Goal: Task Accomplishment & Management: Complete application form

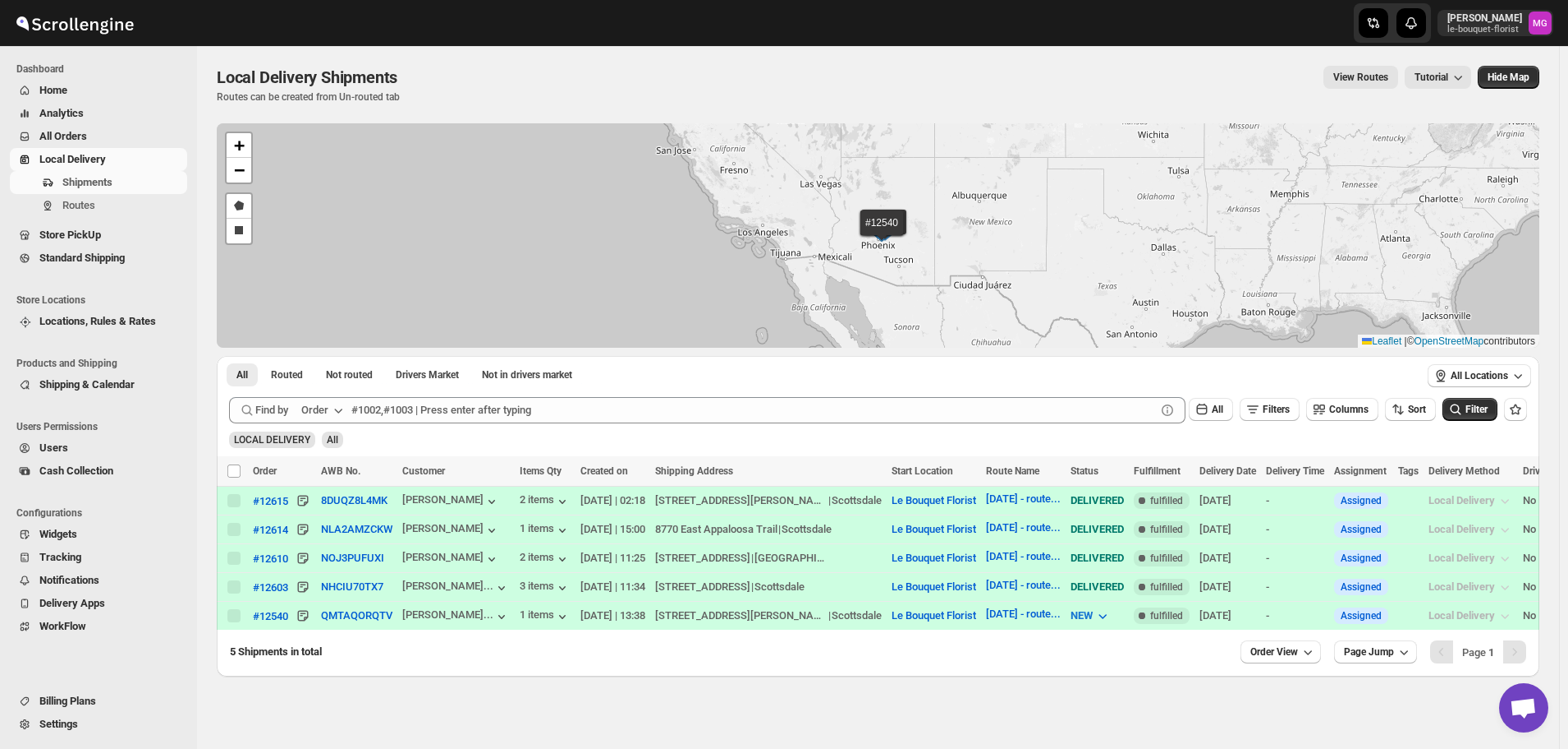
click at [93, 236] on span "Store PickUp" at bounding box center [70, 234] width 62 height 13
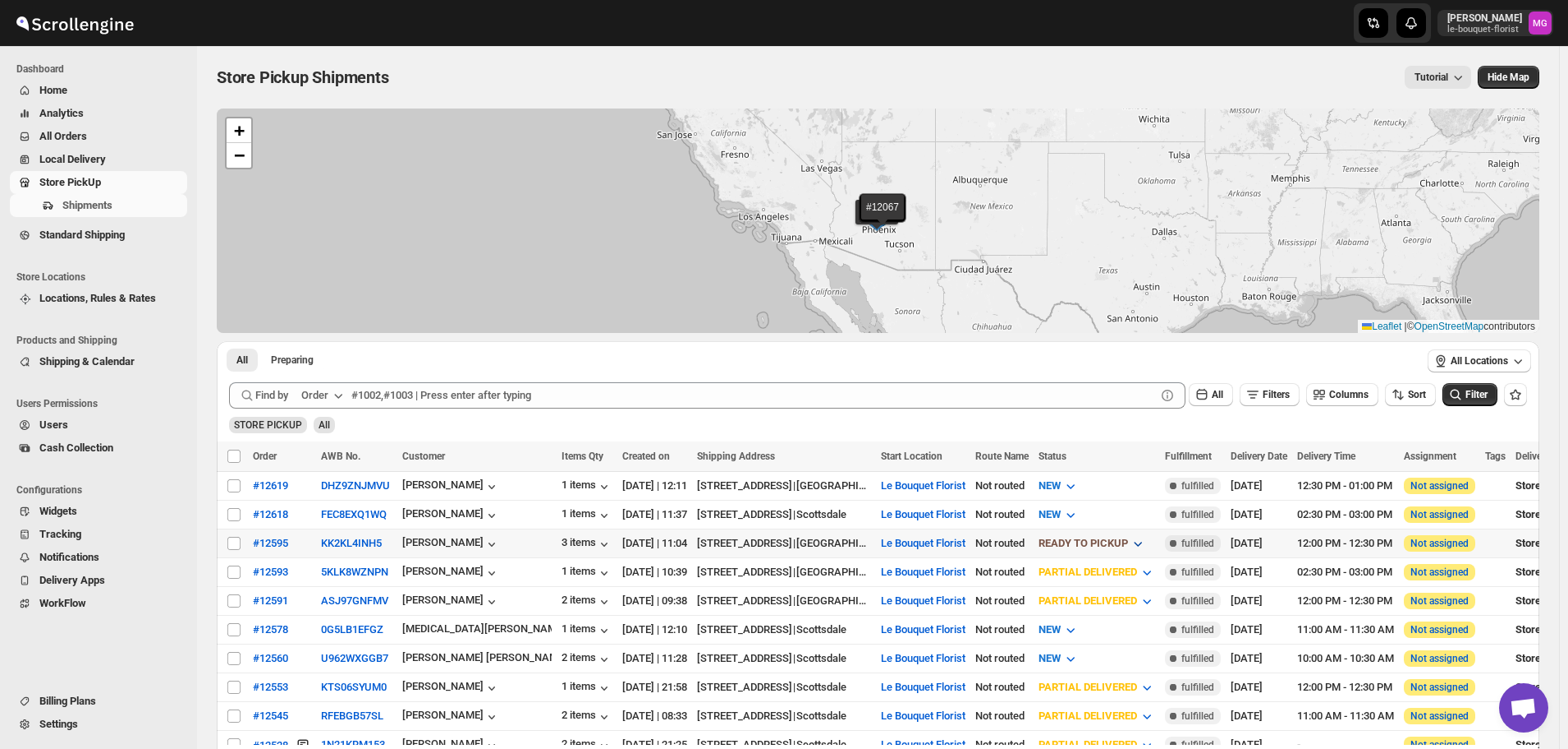
click at [1126, 536] on span "READY TO PICKUP" at bounding box center [1083, 542] width 90 height 13
click at [1166, 684] on div "CUSTOMER PICKED UP" at bounding box center [1139, 689] width 109 height 17
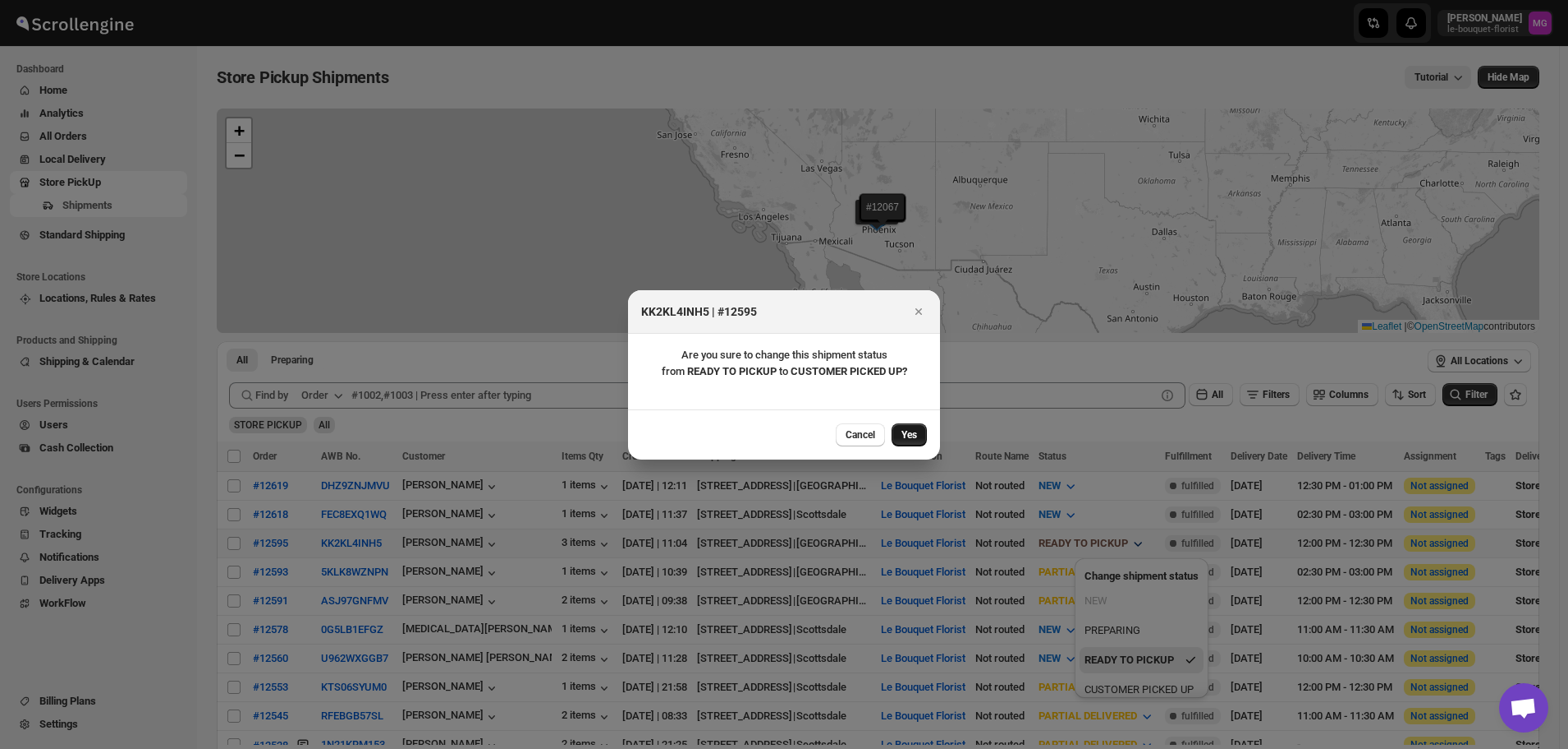
click at [907, 435] on span "Yes" at bounding box center [910, 434] width 16 height 13
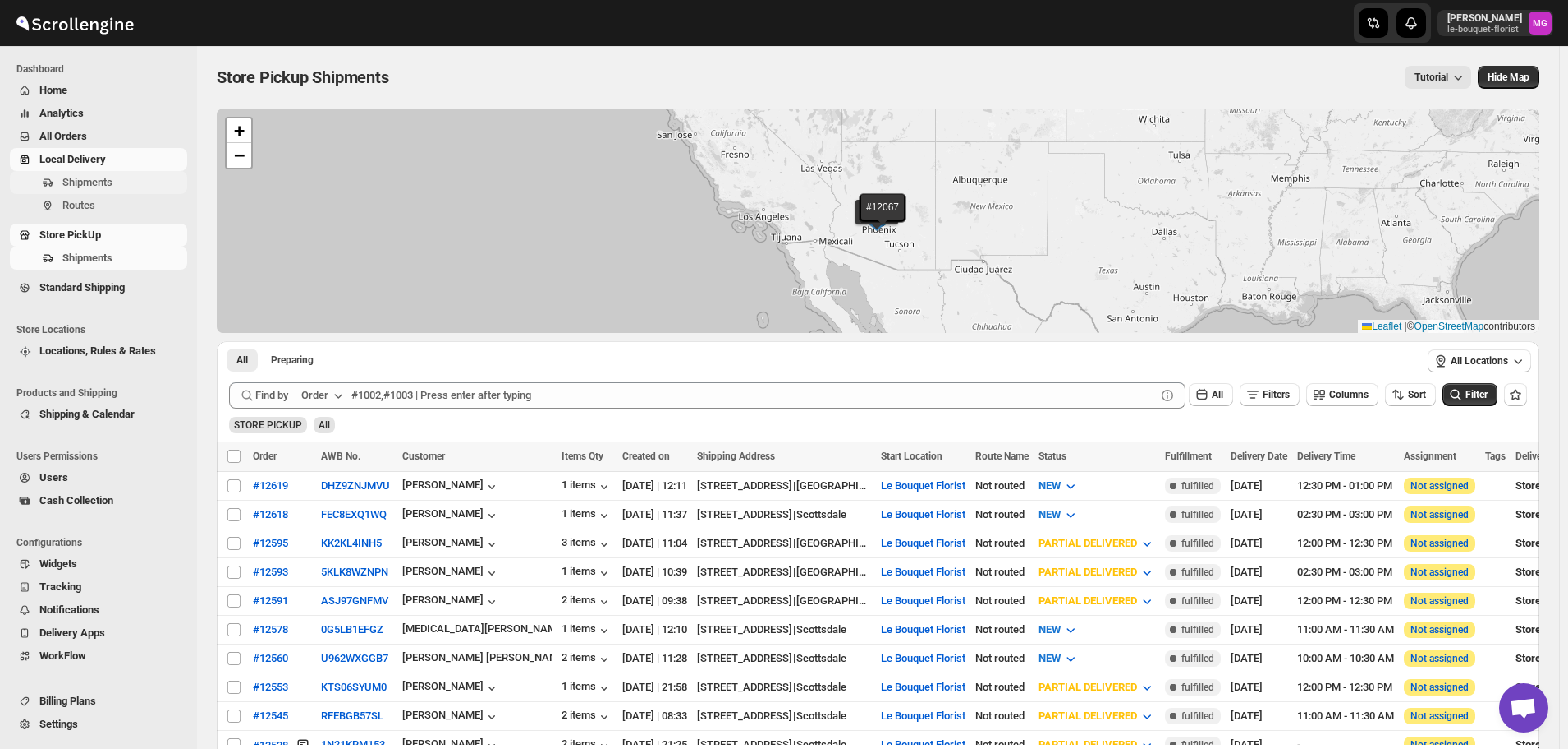
click at [86, 176] on span "Shipments" at bounding box center [87, 182] width 50 height 13
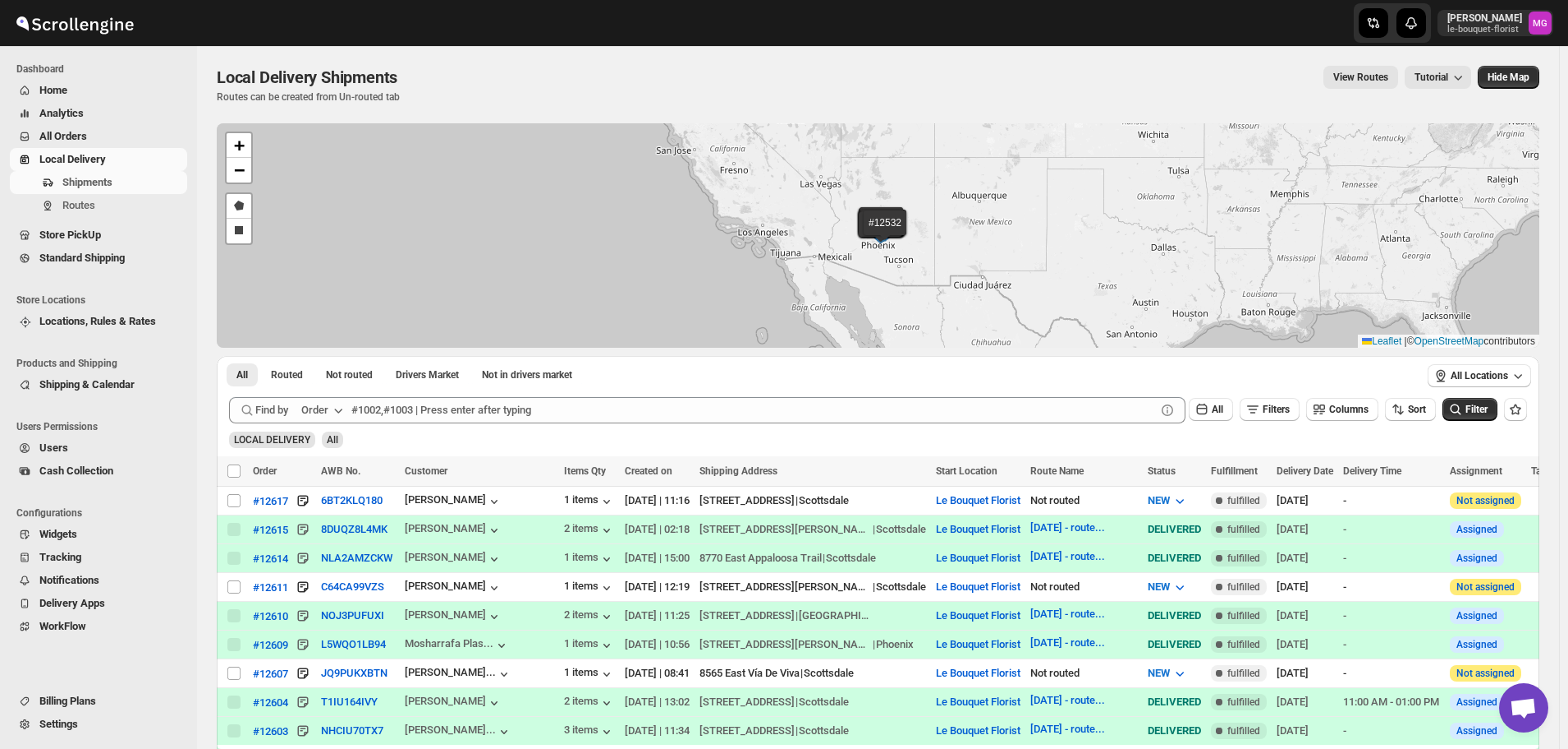
click at [1283, 396] on div "All Filters Columns Sort" at bounding box center [1309, 406] width 254 height 31
click at [1261, 414] on icon "button" at bounding box center [1253, 408] width 17 height 17
click at [1285, 490] on div "Add Filter" at bounding box center [1277, 474] width 108 height 42
click at [1285, 483] on button "Add Filter" at bounding box center [1277, 473] width 76 height 23
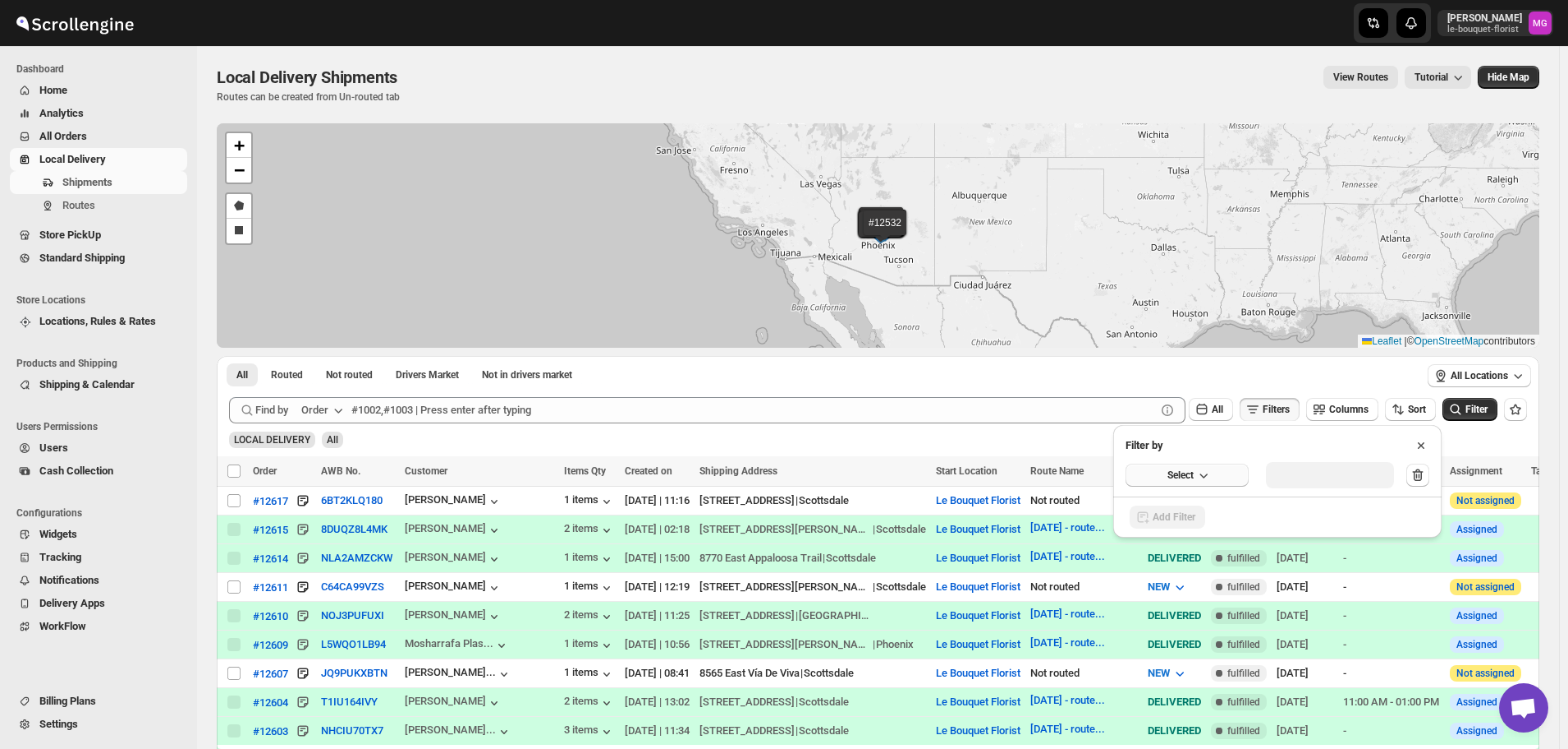
click at [1147, 464] on button "Select" at bounding box center [1187, 474] width 123 height 23
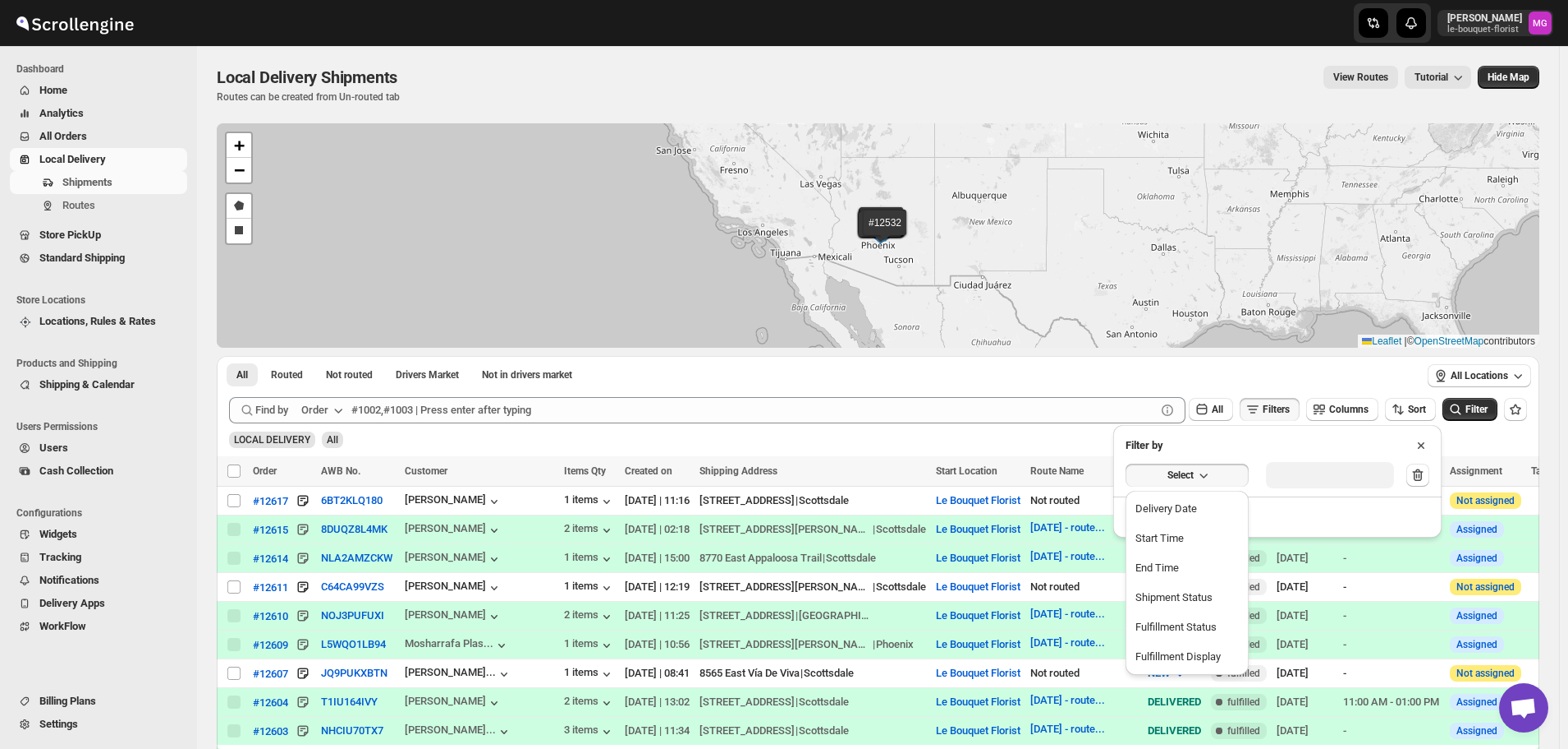
click at [1176, 522] on ul "Delivery Date Start Time End Time Shipment Status Fulfillment Status Fulfillmen…" at bounding box center [1187, 582] width 113 height 174
click at [1176, 511] on div "Delivery Date" at bounding box center [1167, 508] width 62 height 17
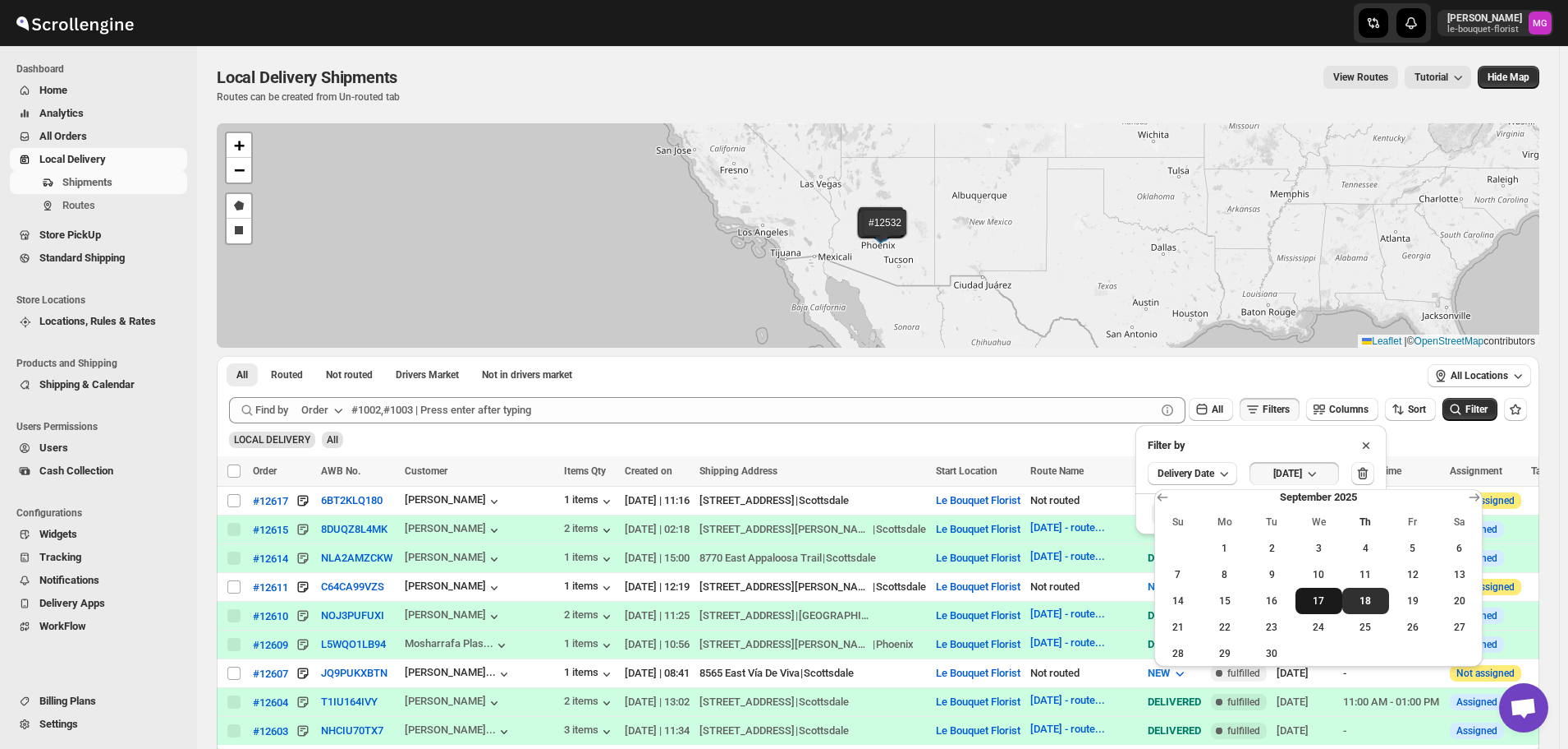
click at [1315, 604] on span "17" at bounding box center [1319, 600] width 33 height 13
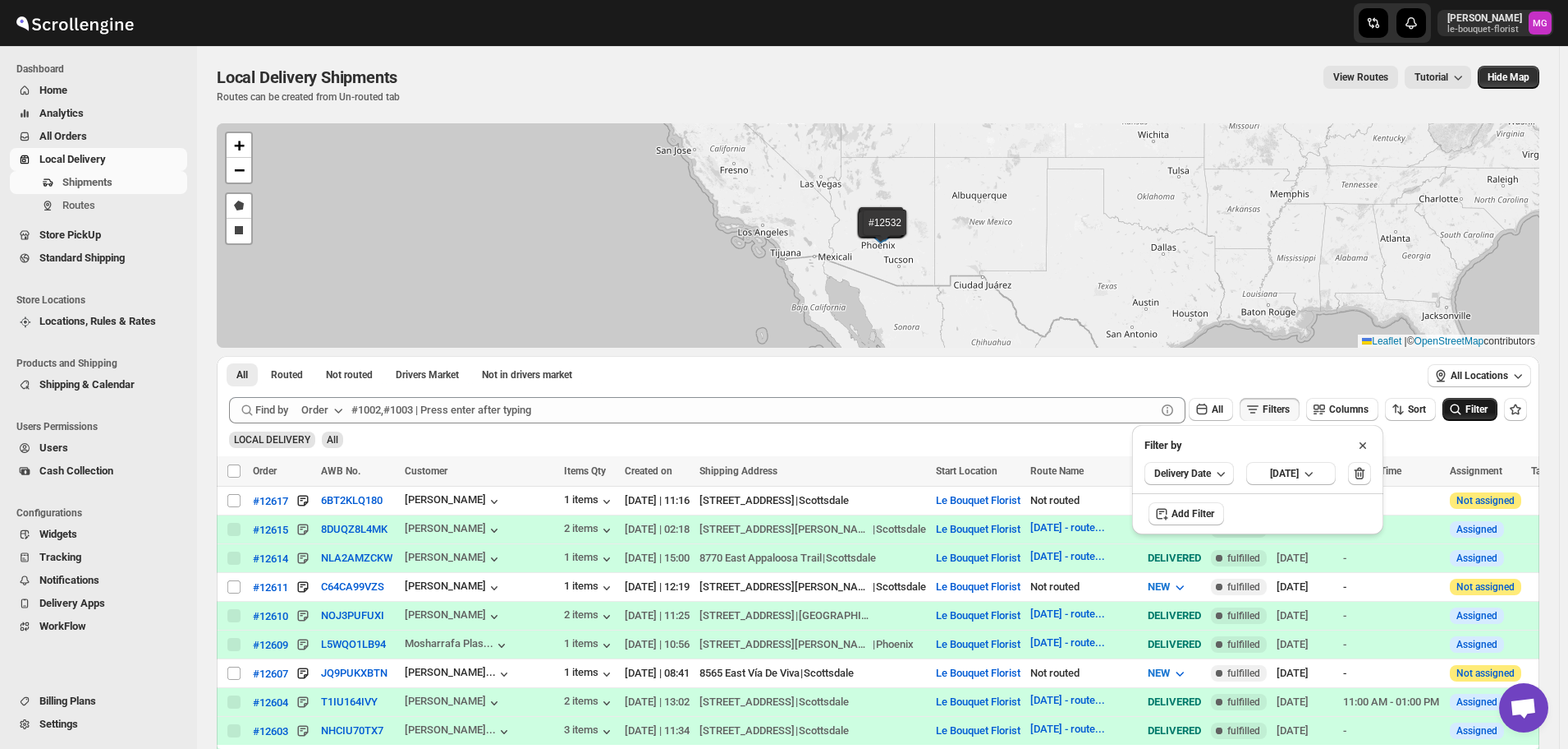
click at [1465, 400] on button "Filter" at bounding box center [1471, 408] width 55 height 23
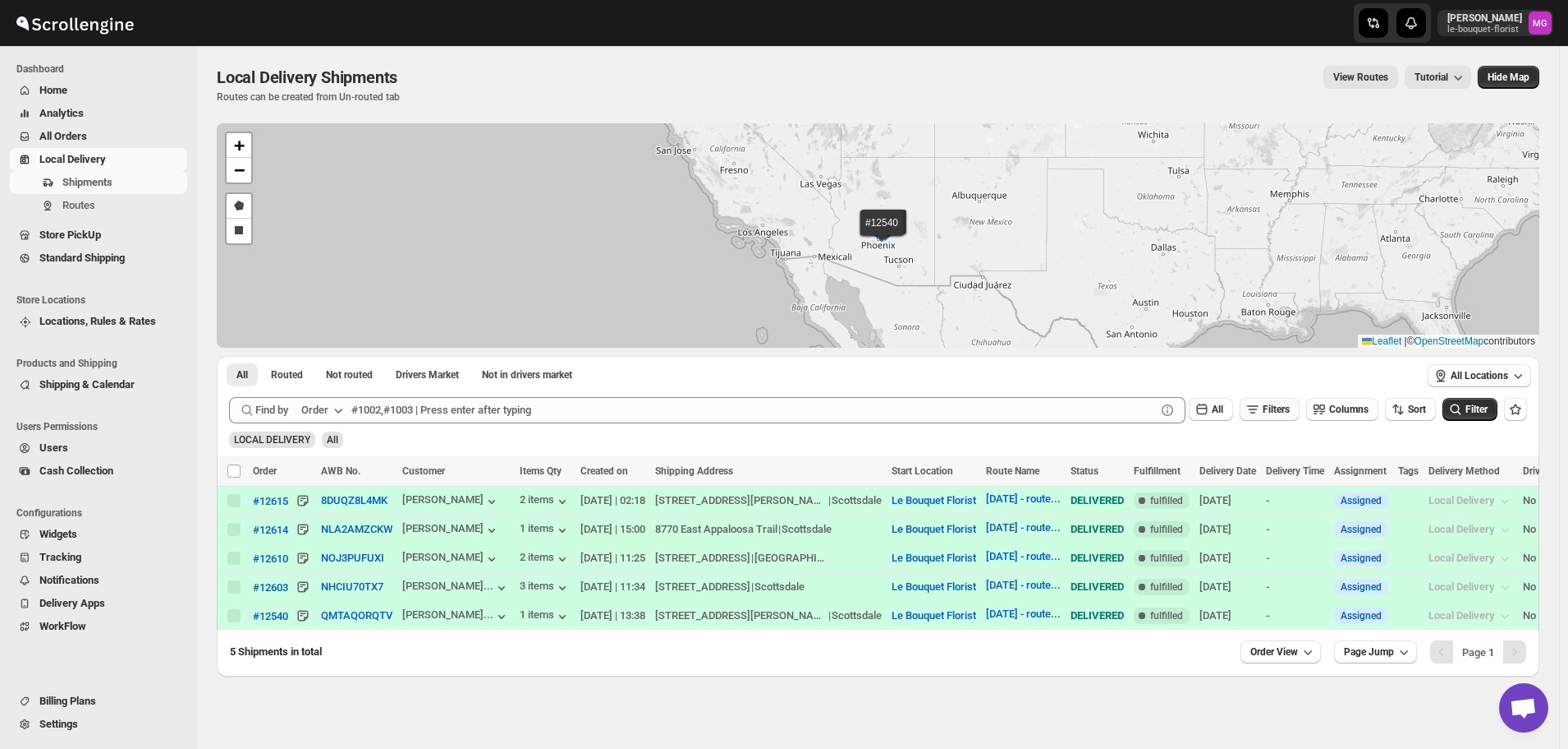
click at [1261, 403] on icon "button" at bounding box center [1253, 408] width 17 height 17
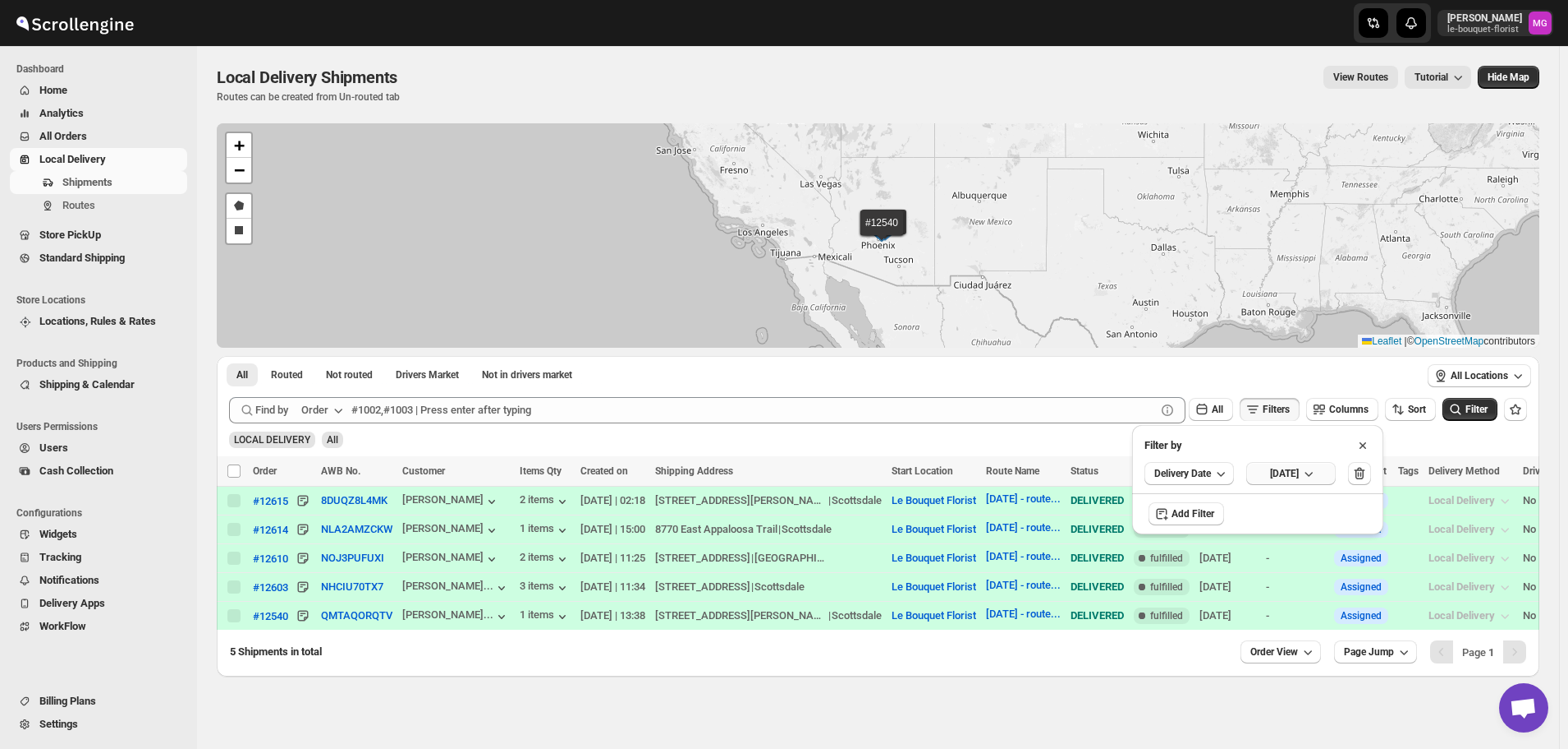
click at [1295, 469] on span "Wed Sep 17 2025" at bounding box center [1284, 472] width 29 height 13
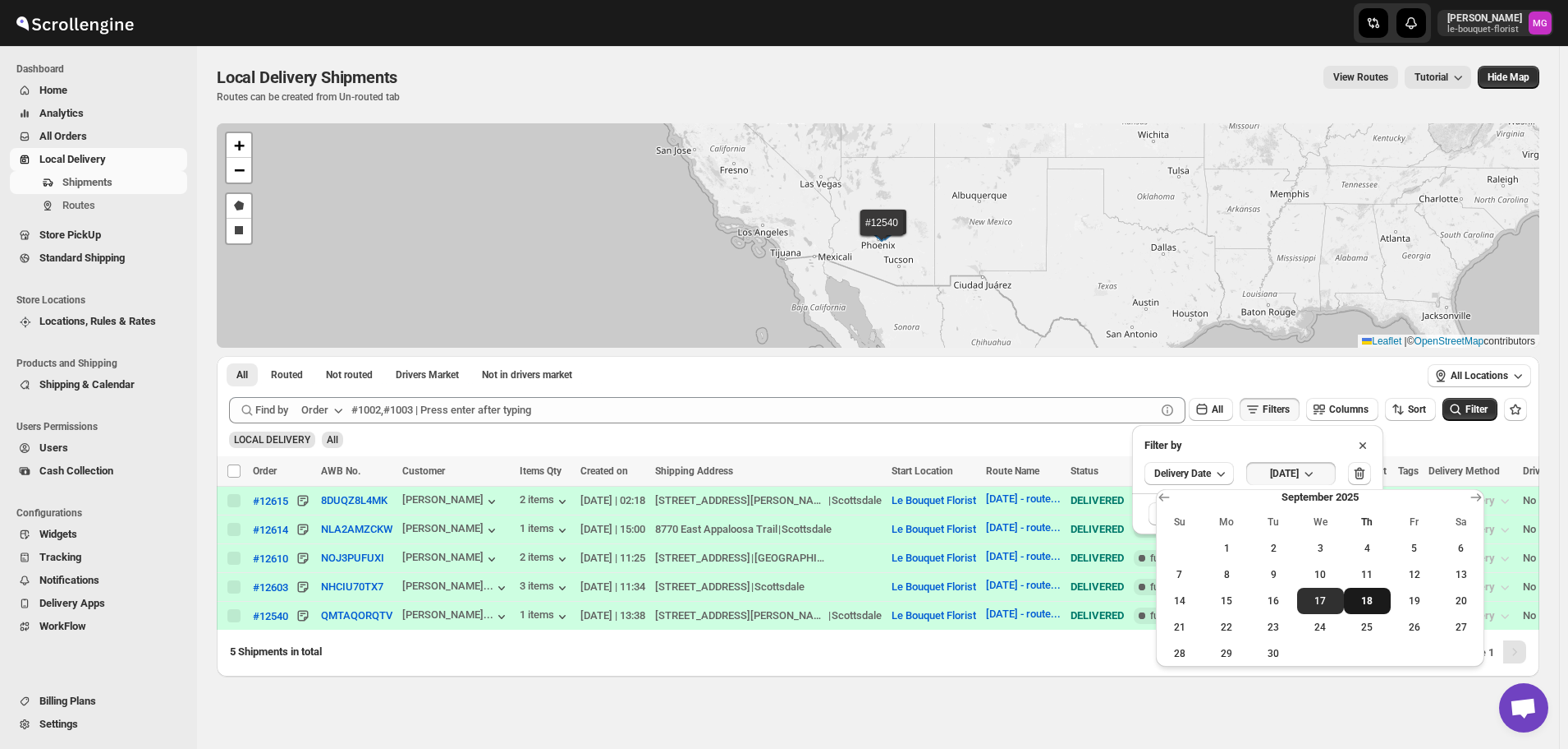
click at [1353, 594] on span "18" at bounding box center [1367, 600] width 33 height 13
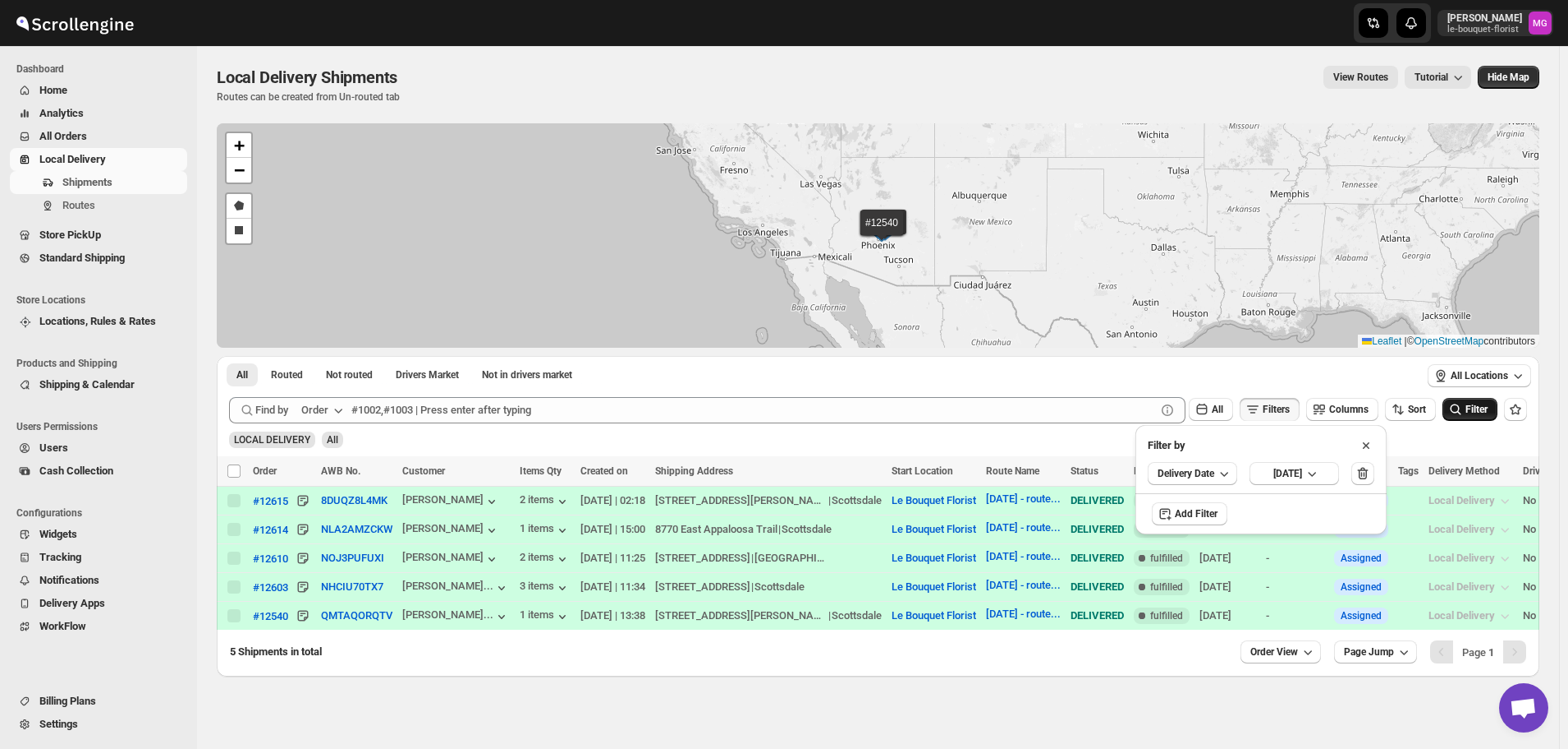
click at [1483, 416] on button "Filter" at bounding box center [1471, 408] width 55 height 23
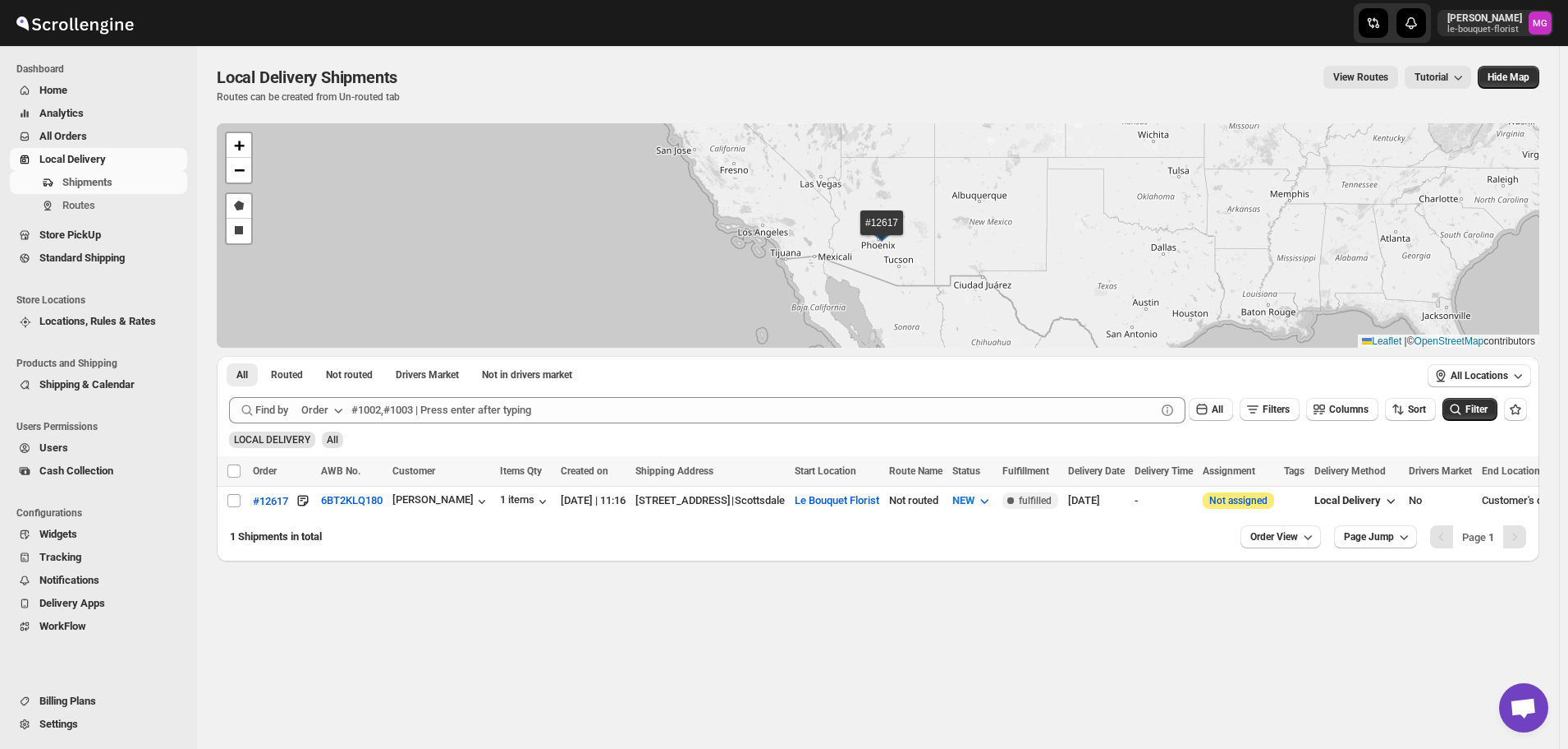
click at [77, 136] on span "All Orders" at bounding box center [63, 136] width 47 height 13
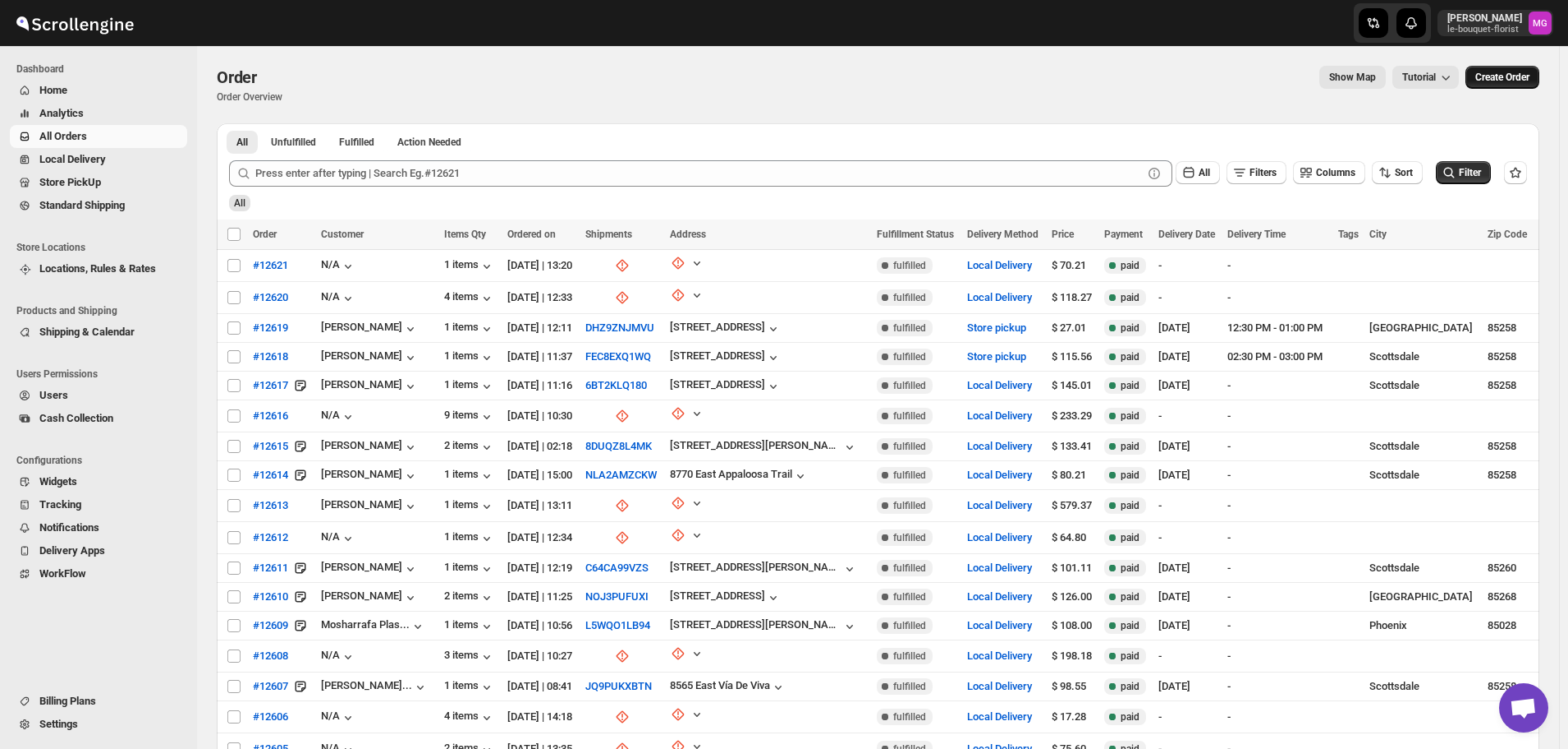
click at [1530, 82] on span "Create Order" at bounding box center [1502, 77] width 54 height 13
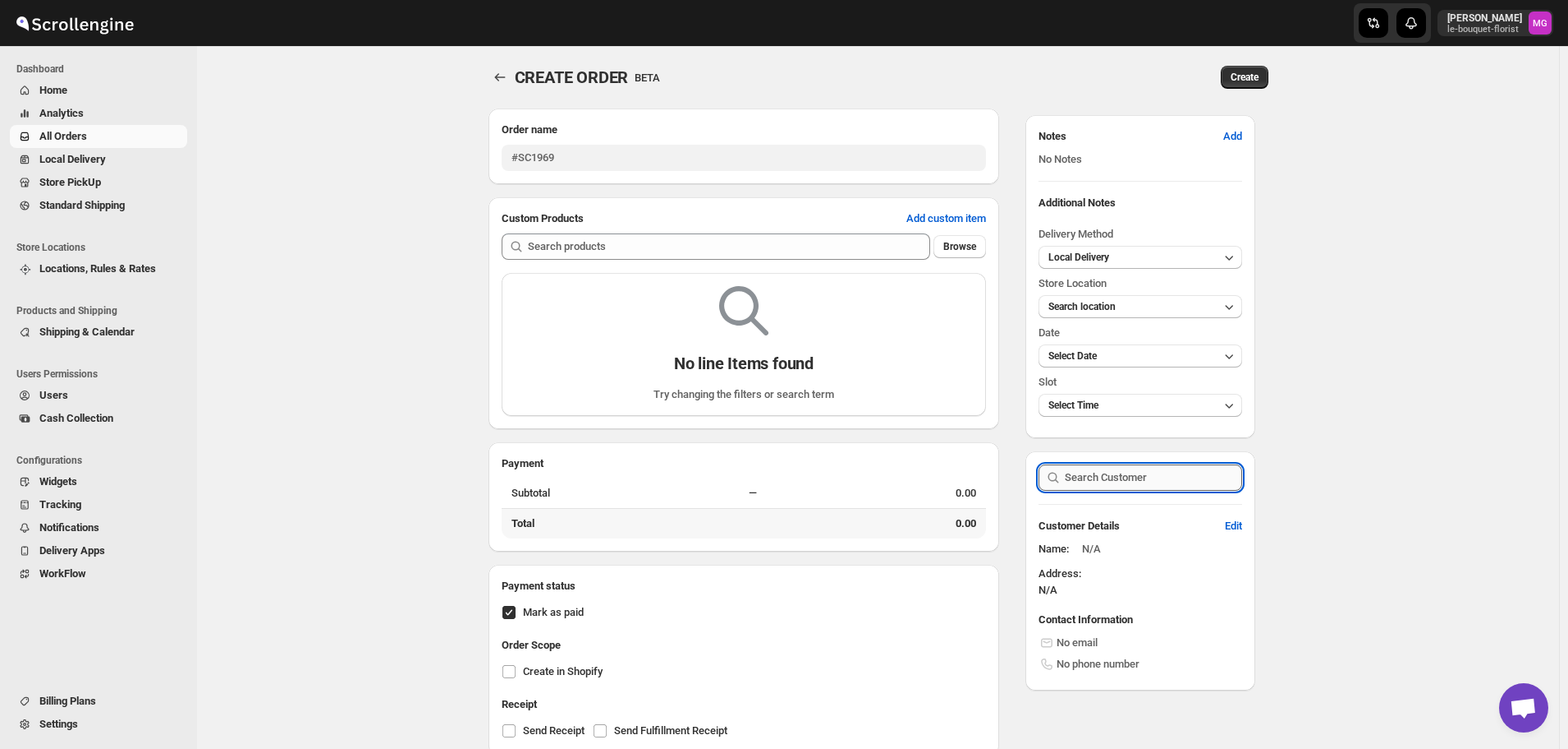
click at [1160, 485] on input "text" at bounding box center [1153, 477] width 176 height 27
click at [1145, 437] on div "Mountain View Presbyterian Church (brendab@mtnviewpres.org)" at bounding box center [1144, 440] width 170 height 49
type input "Mountain View Presbyterian Church (brendab@mtnviewpres.org)"
select select "US"
select select "Arizona"
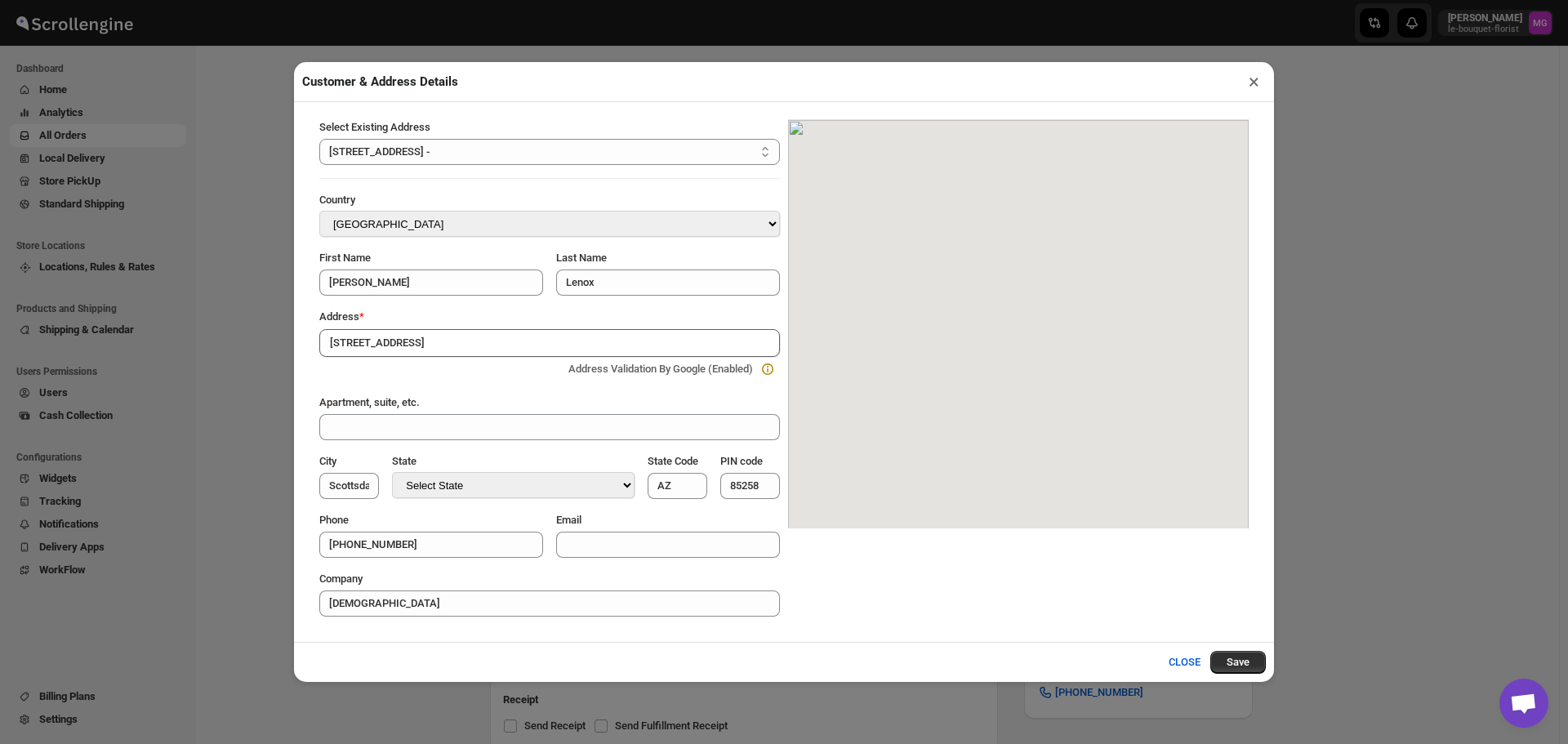
type input "Mountain View Presbyterian Church (brendab@mtnviewpres.org)"
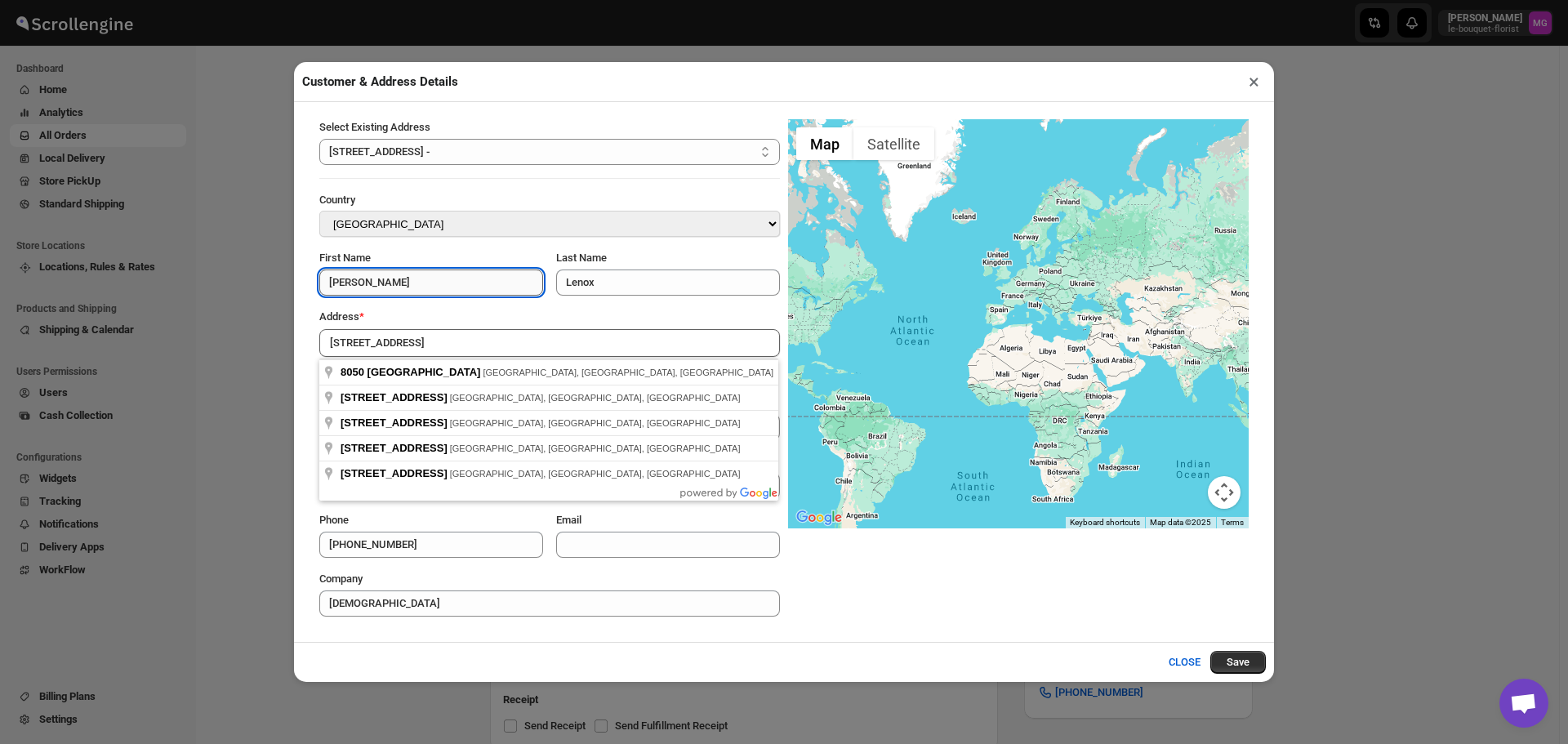
click at [435, 278] on input "Gloria" at bounding box center [430, 282] width 224 height 26
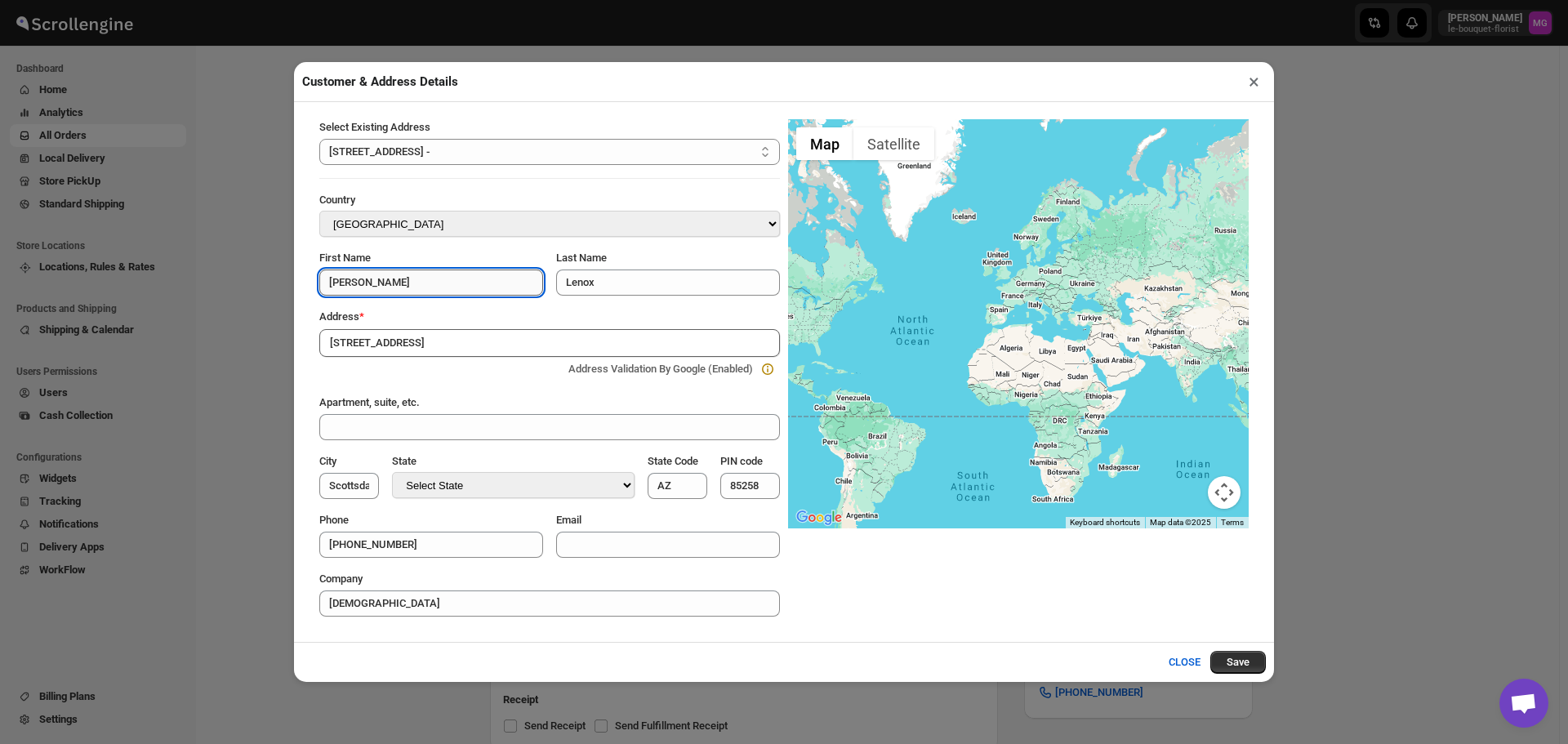
click at [435, 278] on input "Gloria" at bounding box center [430, 282] width 224 height 26
type input "Mountain View"
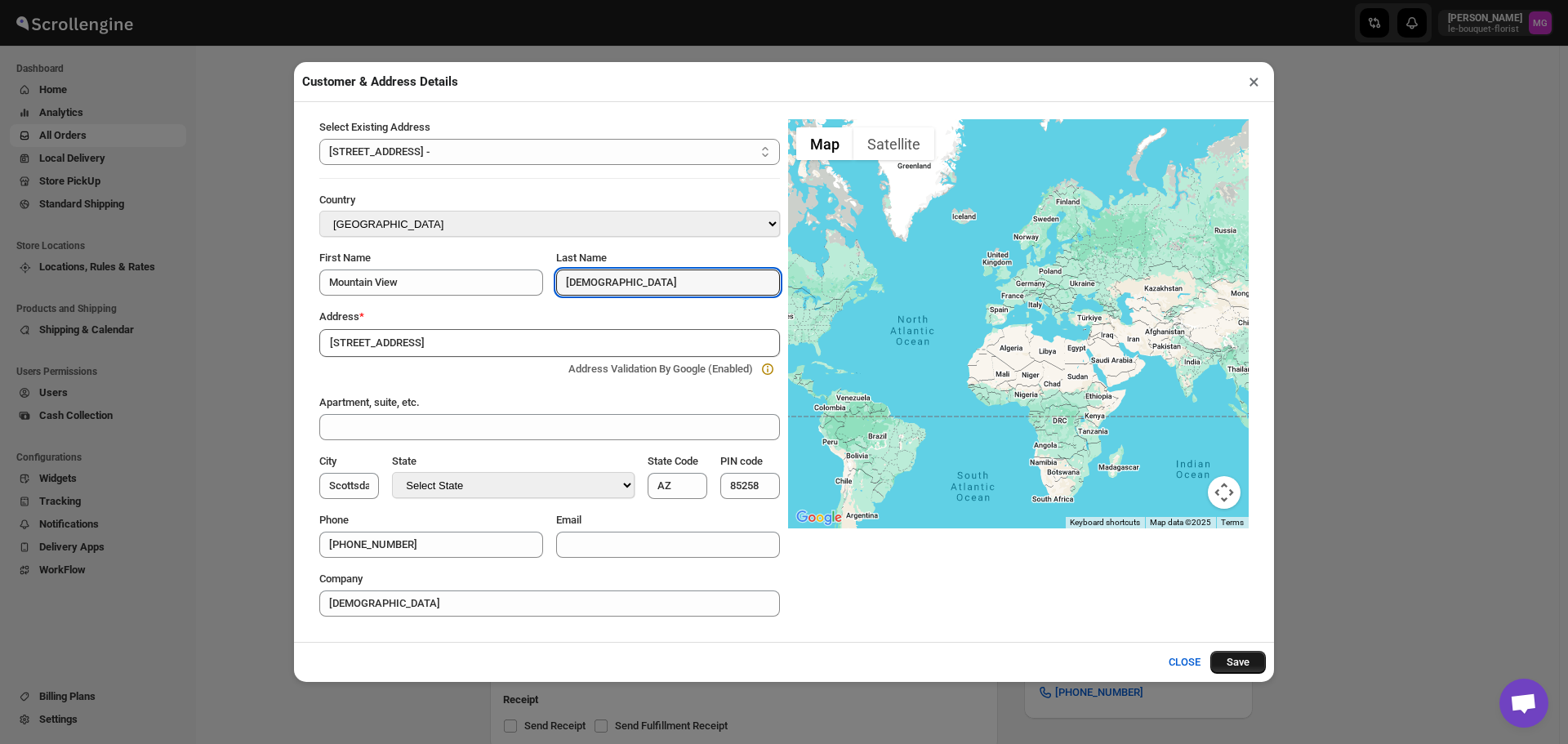
type input "Presbyterian"
click at [1232, 659] on button "Save" at bounding box center [1237, 661] width 56 height 22
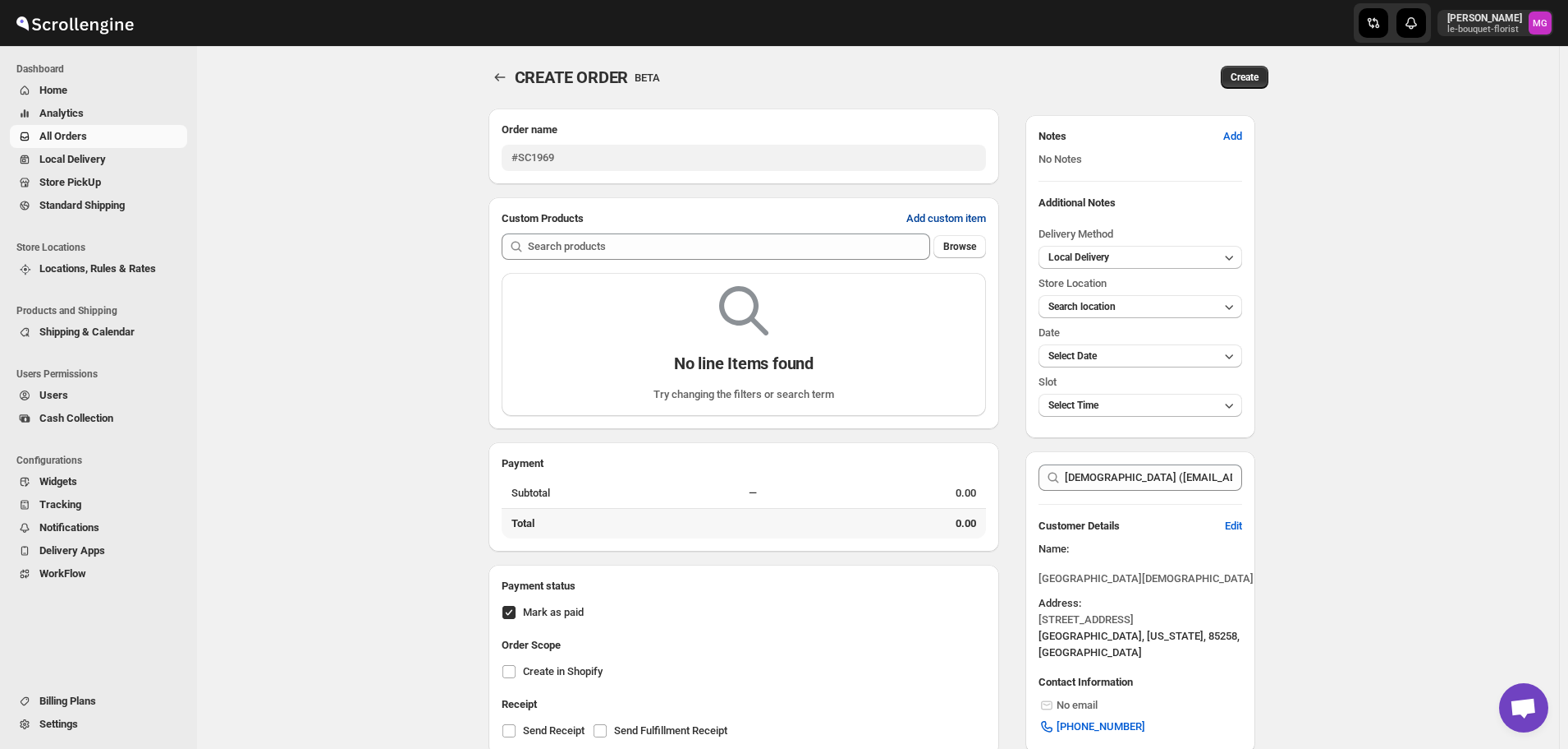
click at [920, 221] on span "Add custom item" at bounding box center [946, 218] width 80 height 17
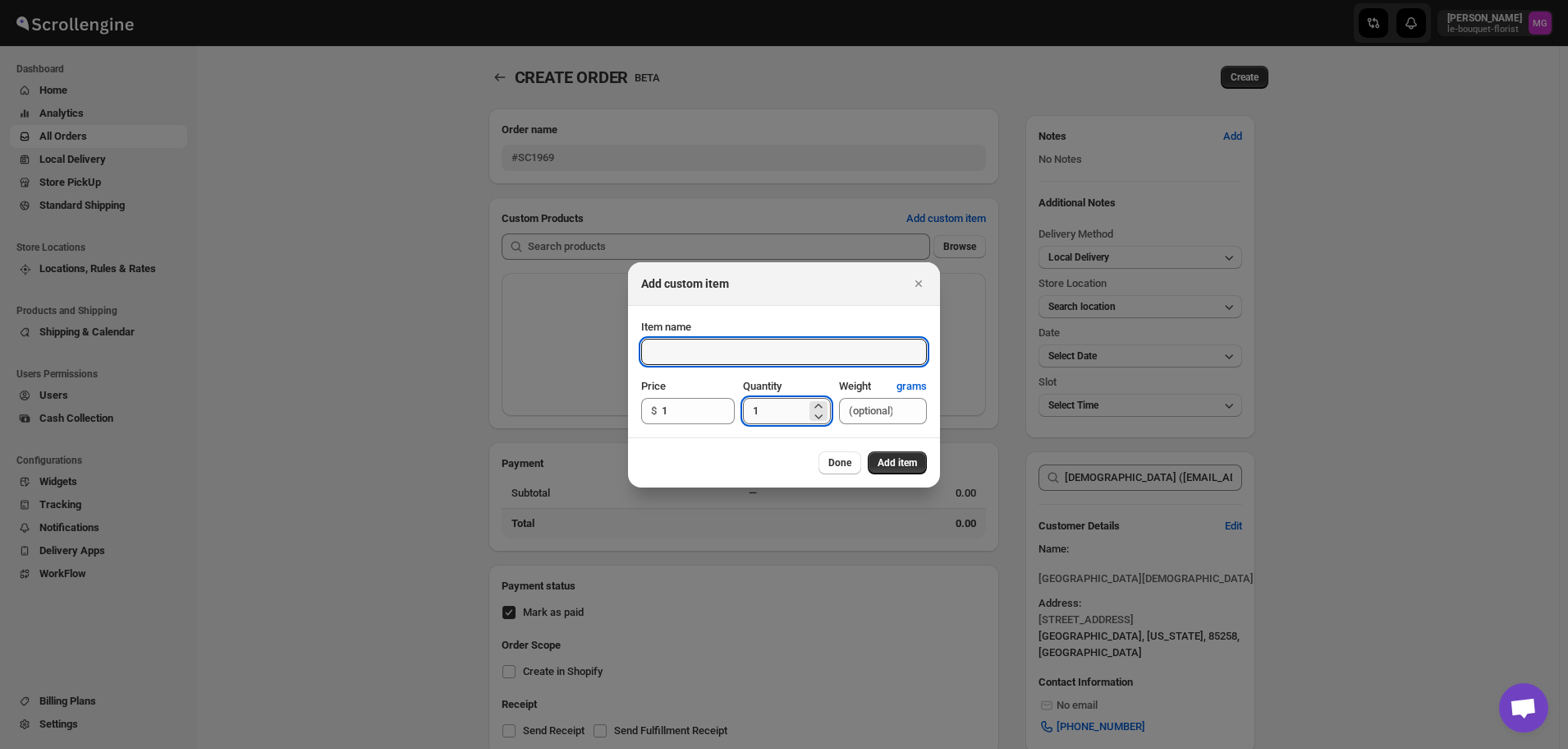
type input "N/A"
click at [783, 406] on input "1" at bounding box center [774, 410] width 63 height 27
type input "1"
click at [825, 415] on icon ":r96p:" at bounding box center [818, 415] width 17 height 17
click at [822, 417] on icon ":r96p:" at bounding box center [818, 415] width 17 height 17
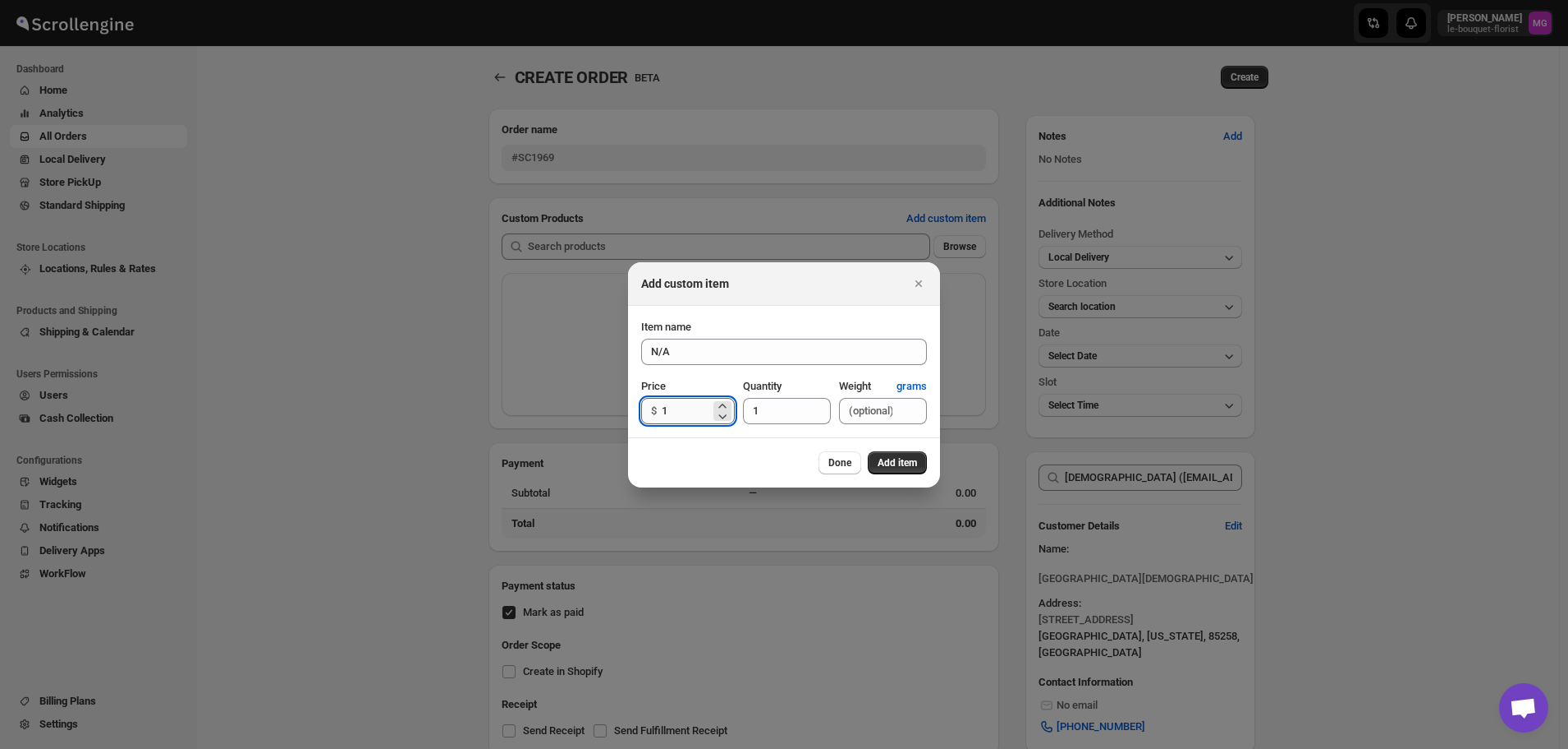
click at [663, 409] on input "1" at bounding box center [686, 410] width 48 height 27
type input "60"
click at [811, 406] on icon ":r96p:" at bounding box center [818, 406] width 17 height 17
type input "2"
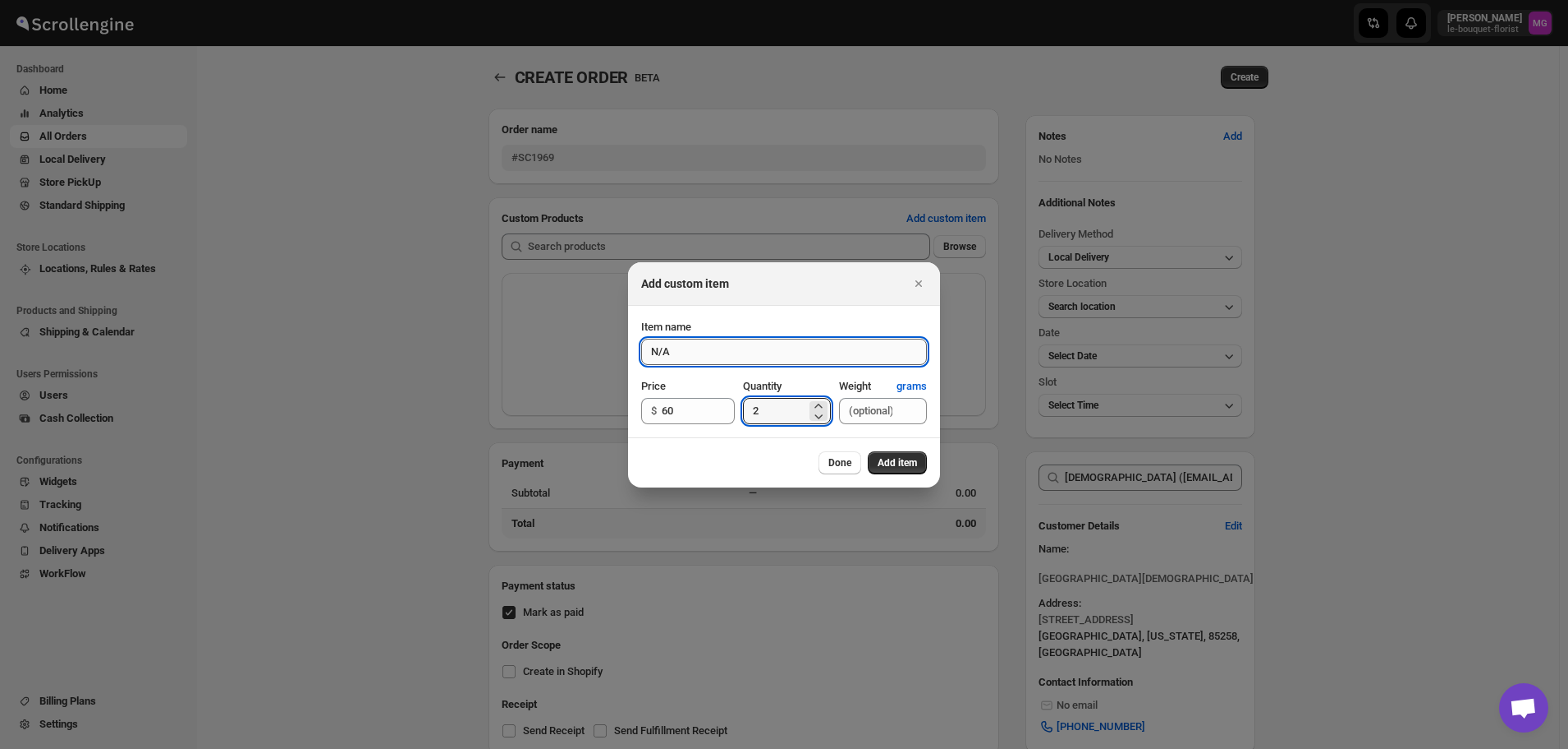
click at [749, 350] on input "N/A" at bounding box center [784, 351] width 286 height 27
type input "N"
type input "Sanctuary Arrangements"
click at [897, 459] on span "Add item" at bounding box center [897, 462] width 39 height 13
type input "1"
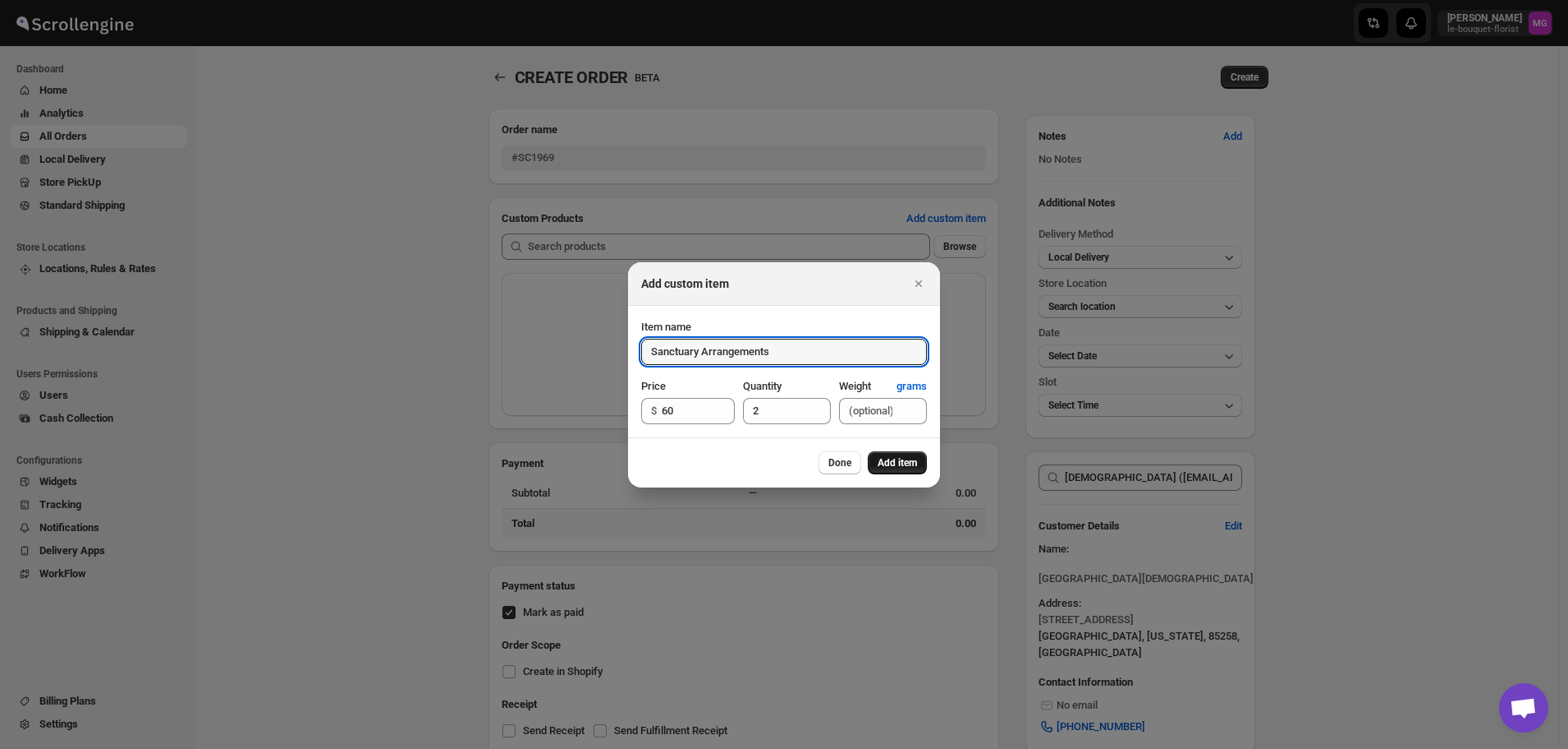
type input "1"
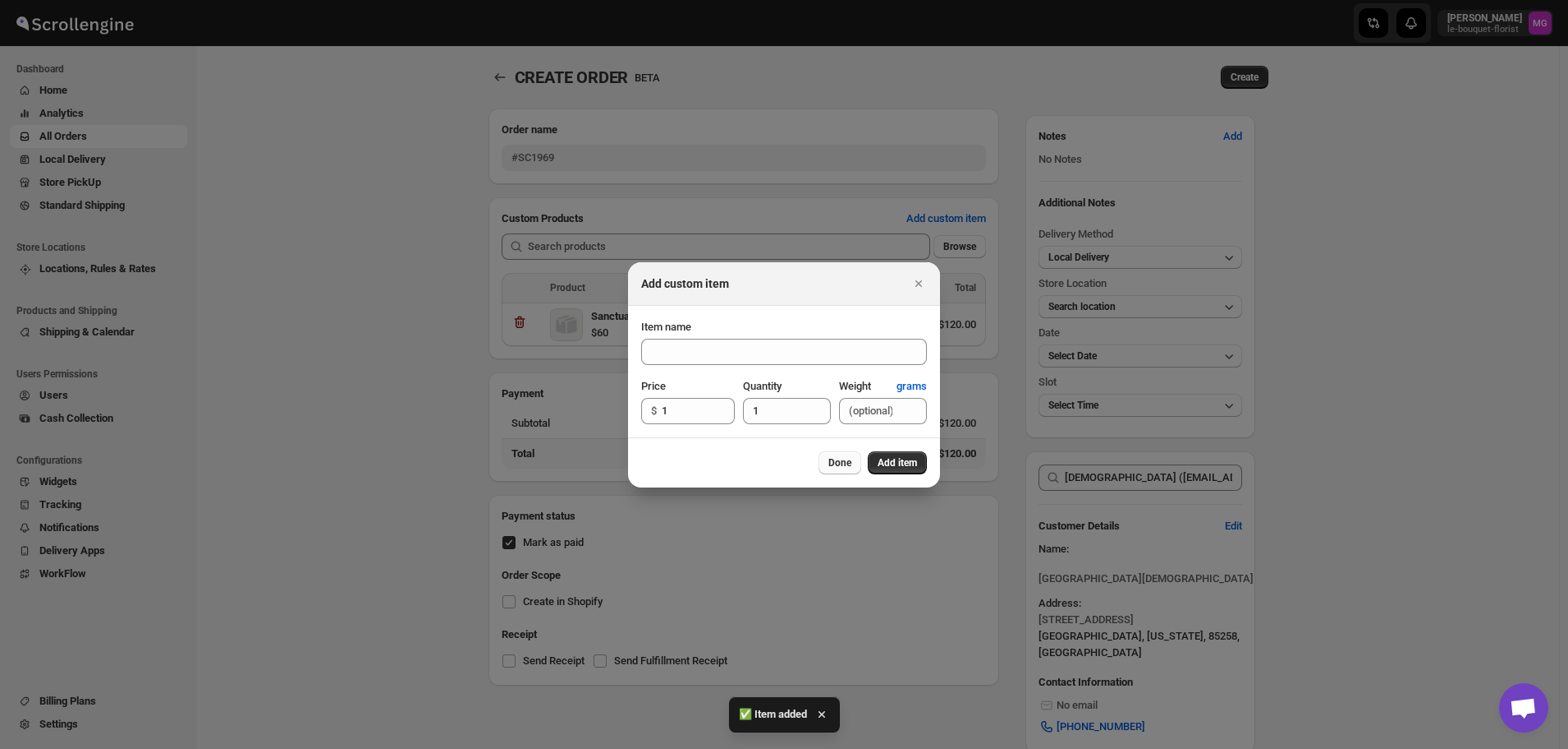
click at [818, 466] on button "Done" at bounding box center [839, 462] width 42 height 23
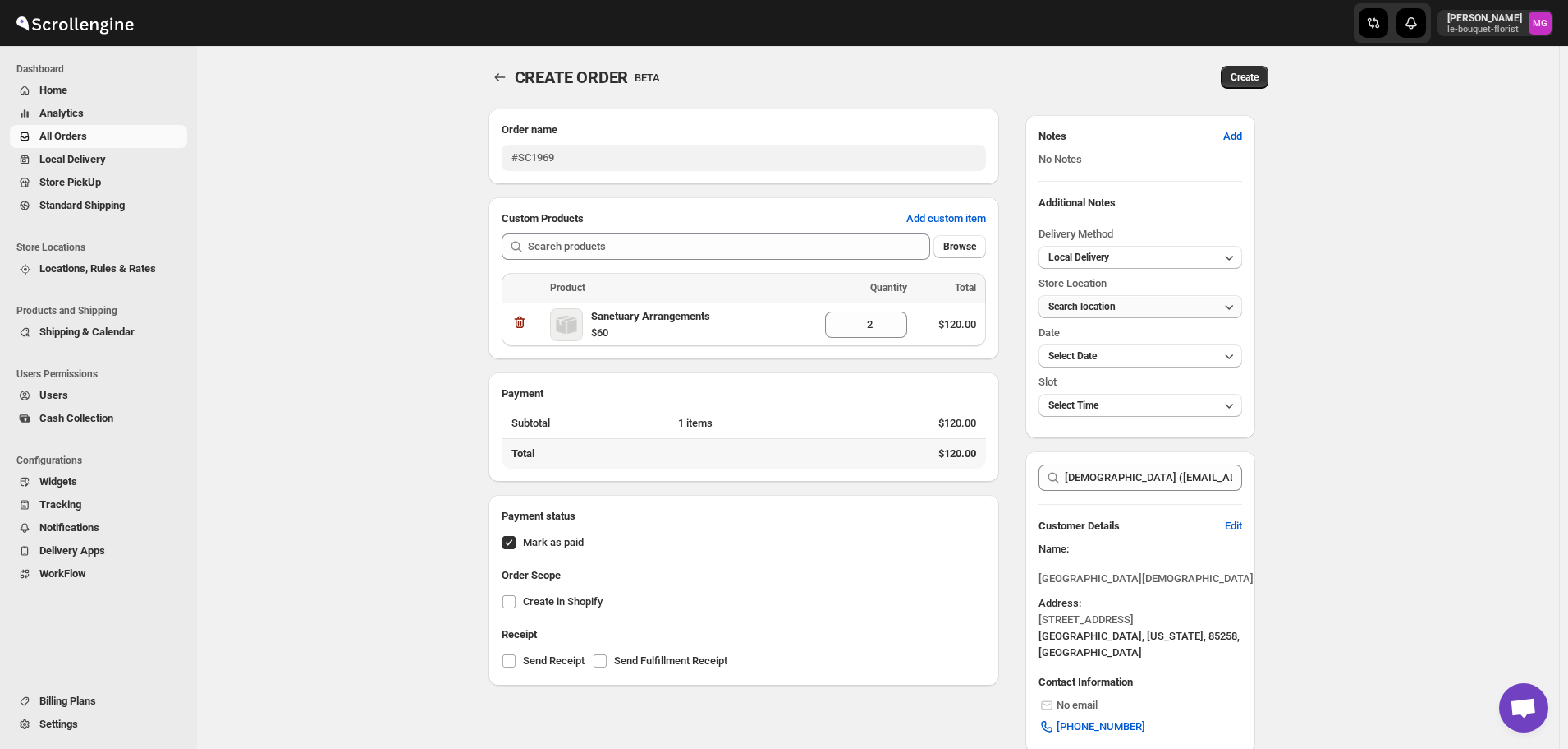
click at [1105, 304] on span "Search location" at bounding box center [1082, 307] width 67 height 12
click at [1105, 365] on div "Le Bouquet Florist" at bounding box center [1094, 364] width 84 height 17
click at [1410, 347] on div "CREATE ORDER. This page is ready CREATE ORDER BETA Create Order name #SC1969 Cu…" at bounding box center [877, 444] width 1362 height 795
click at [1160, 359] on button "Select Date" at bounding box center [1140, 355] width 203 height 23
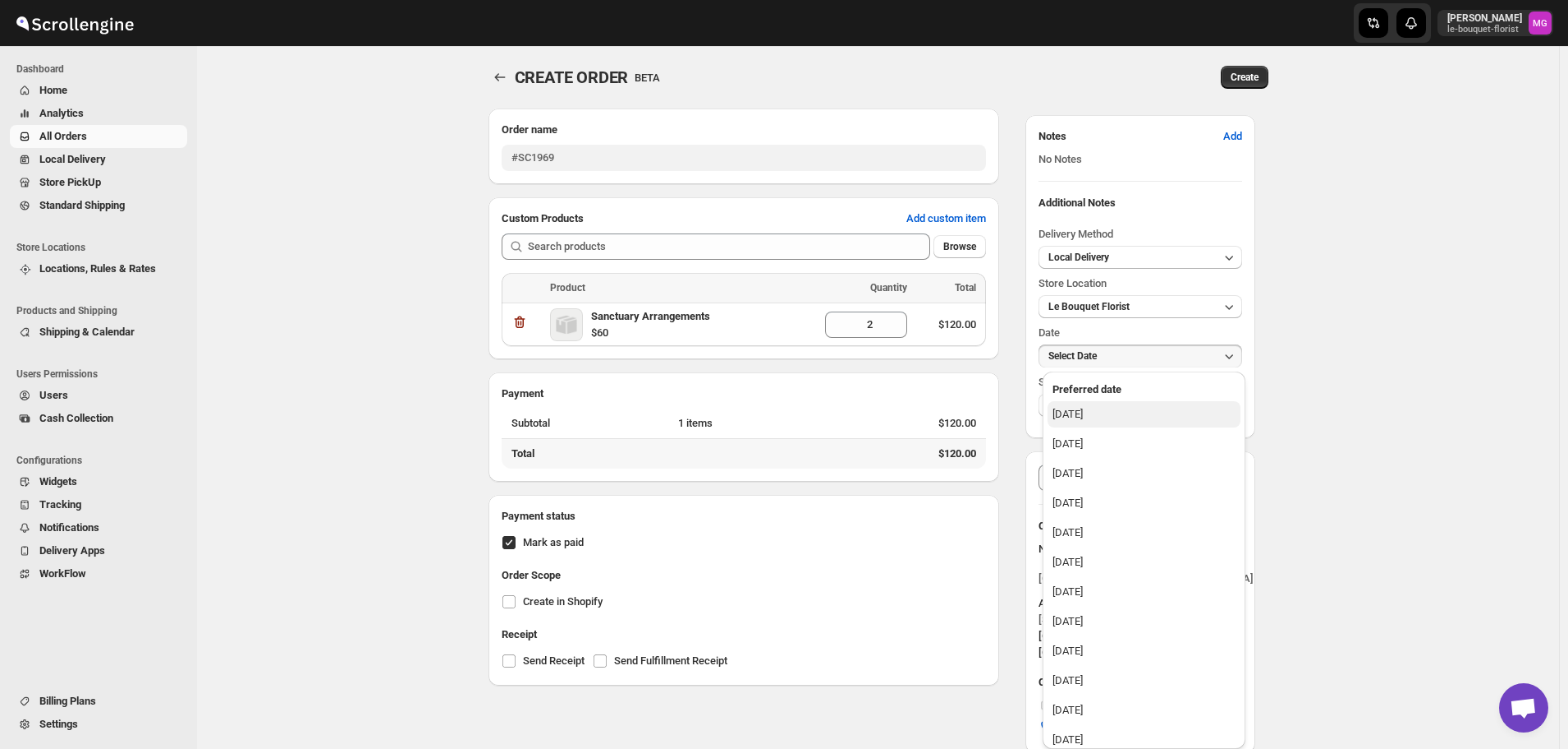
click at [1083, 420] on div "Saturday, September 20, 2025" at bounding box center [1067, 413] width 30 height 17
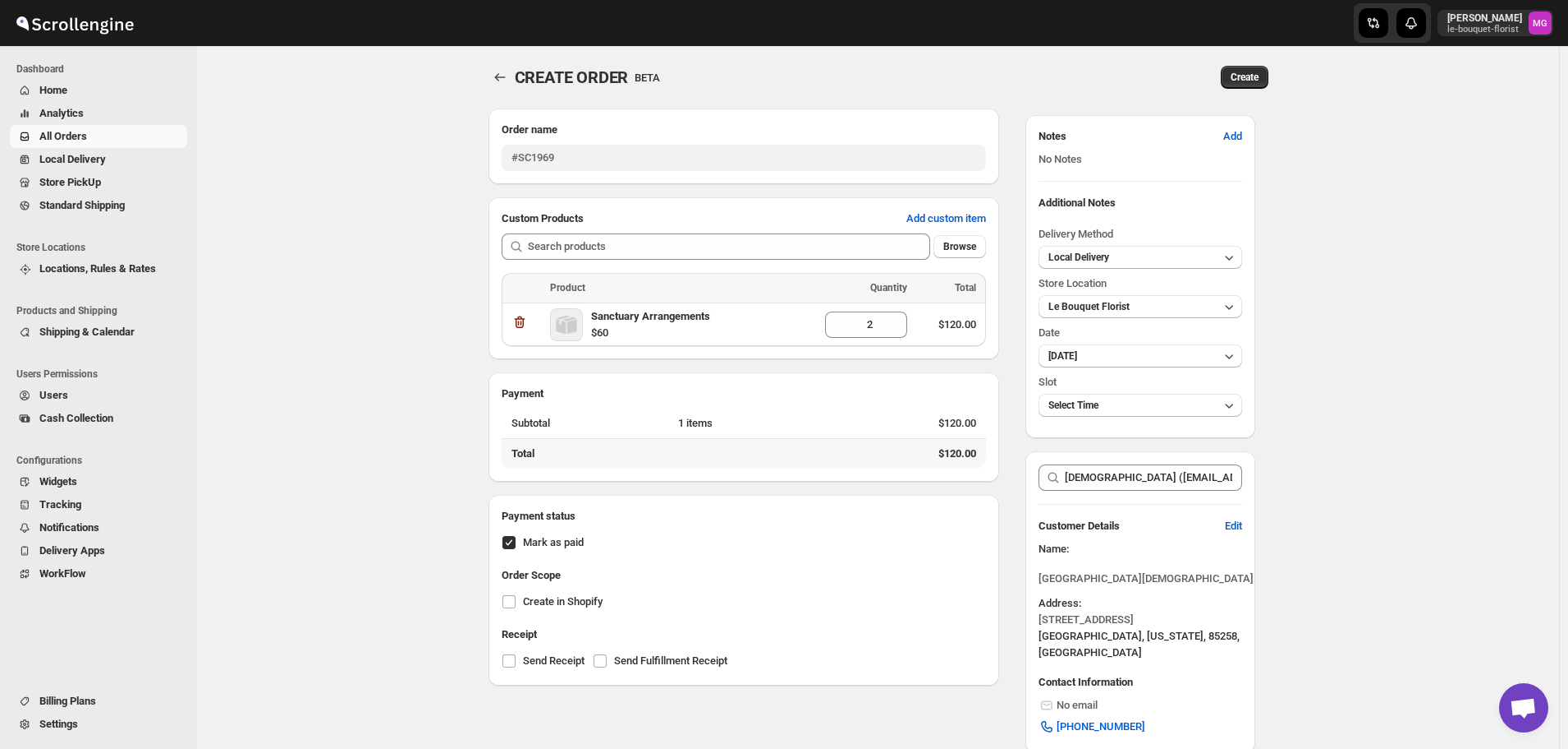
click at [1097, 391] on div "Slot Select Time" at bounding box center [1140, 393] width 203 height 46
click at [1099, 406] on span "Select Time" at bounding box center [1073, 406] width 50 height 12
click at [1417, 298] on div "CREATE ORDER. This page is ready CREATE ORDER BETA Create Order name #SC1969 Cu…" at bounding box center [877, 444] width 1362 height 795
click at [1247, 525] on button "Edit" at bounding box center [1235, 526] width 37 height 27
select select "US"
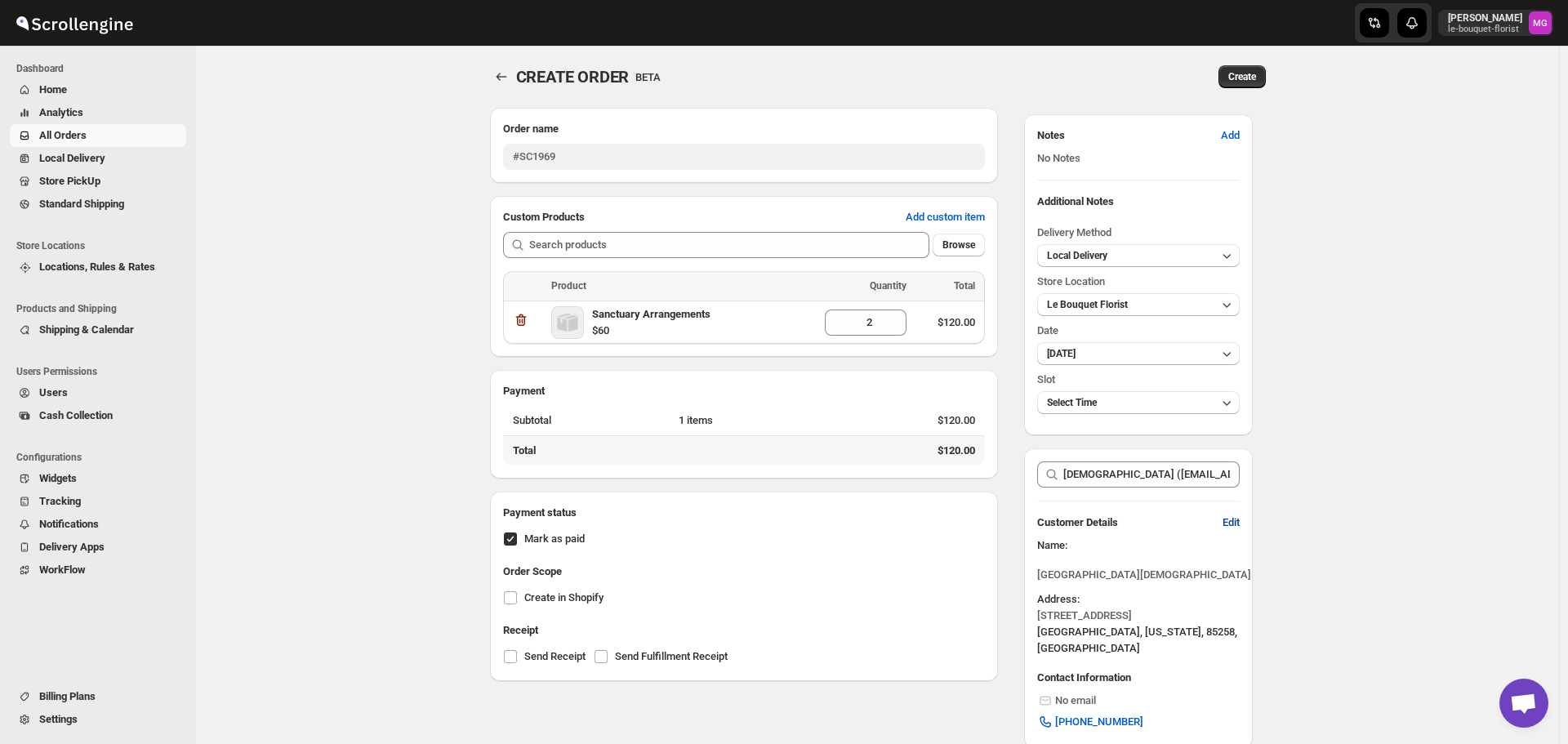
select select "Arizona"
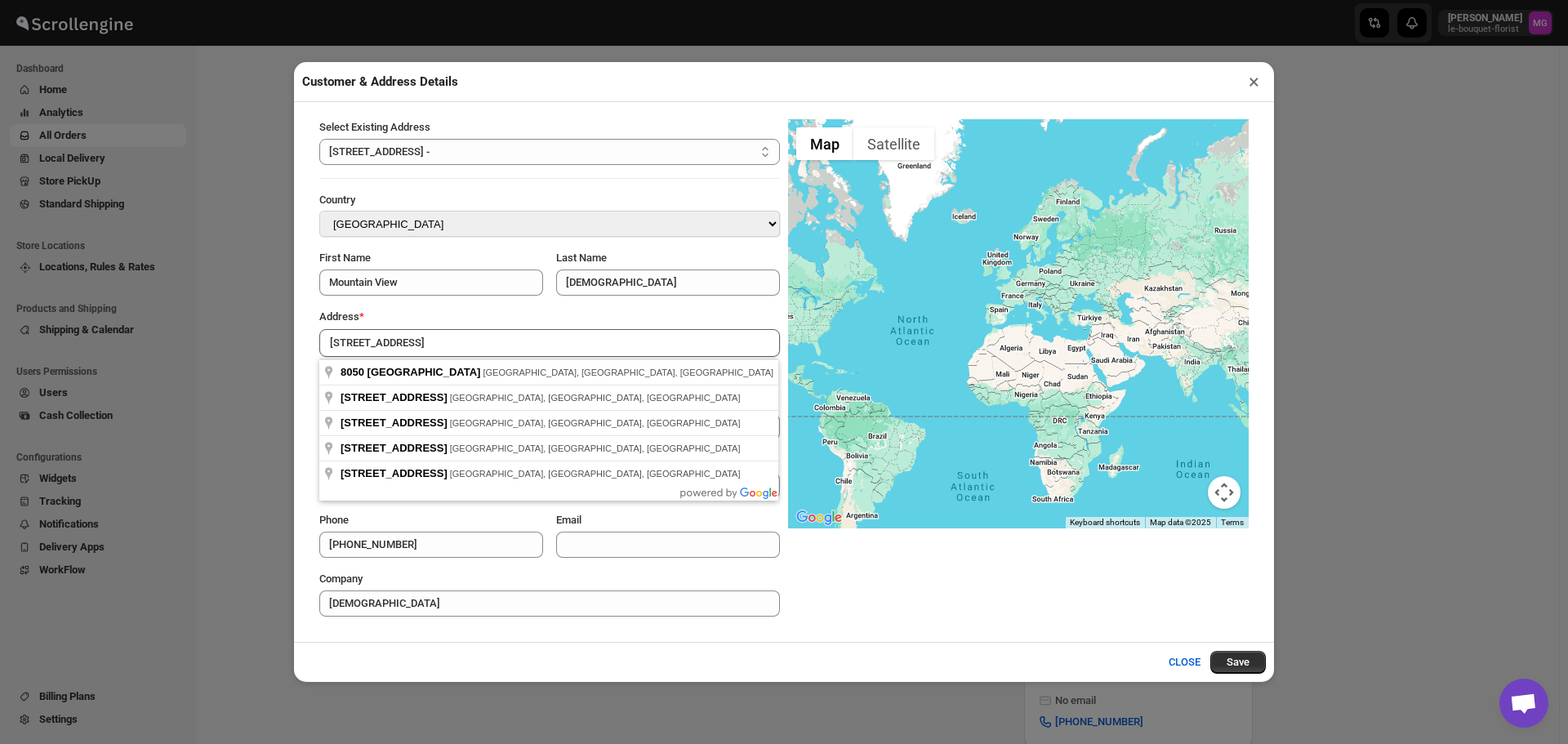
click at [973, 528] on div at bounding box center [1018, 324] width 461 height 409
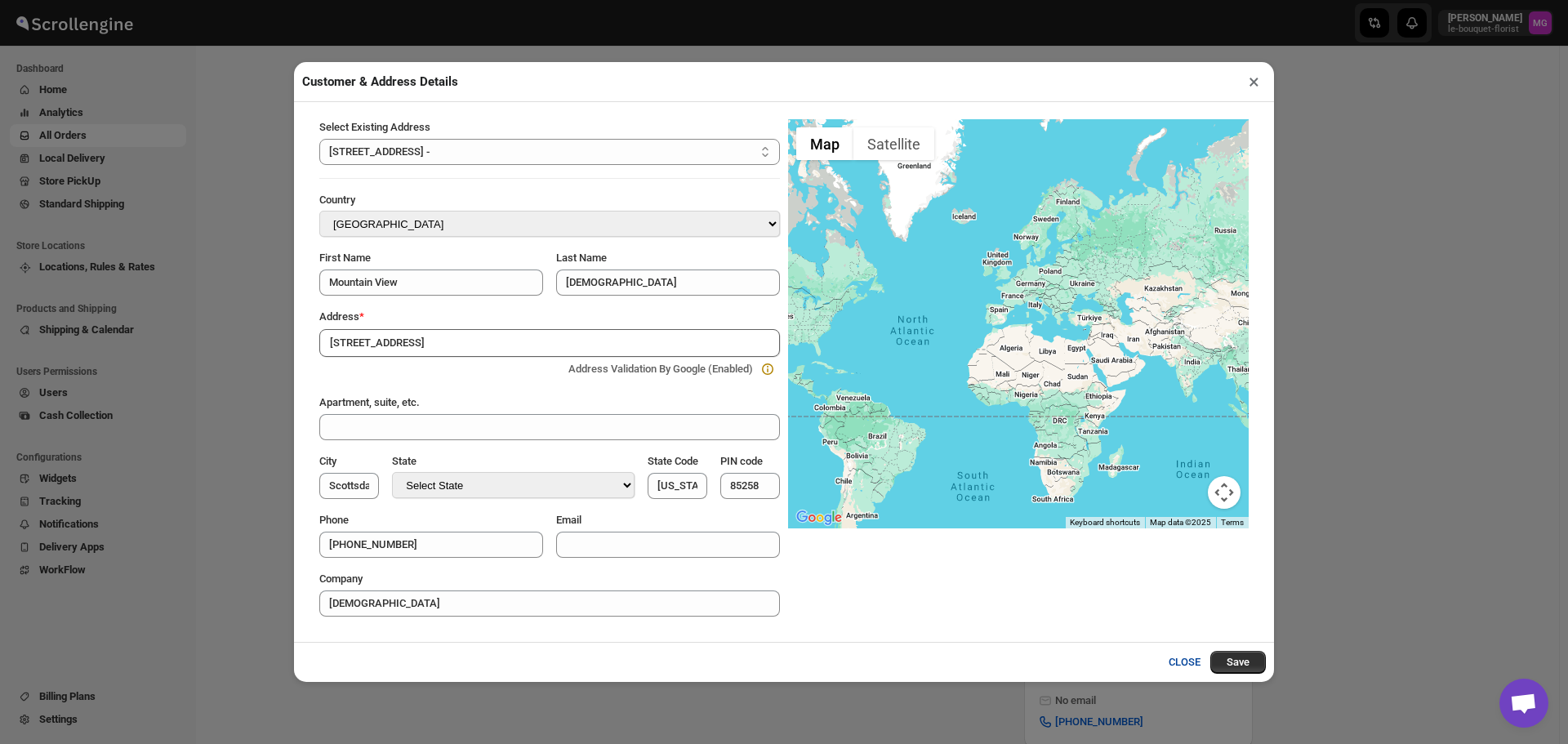
click at [1177, 660] on button "CLOSE" at bounding box center [1185, 661] width 52 height 32
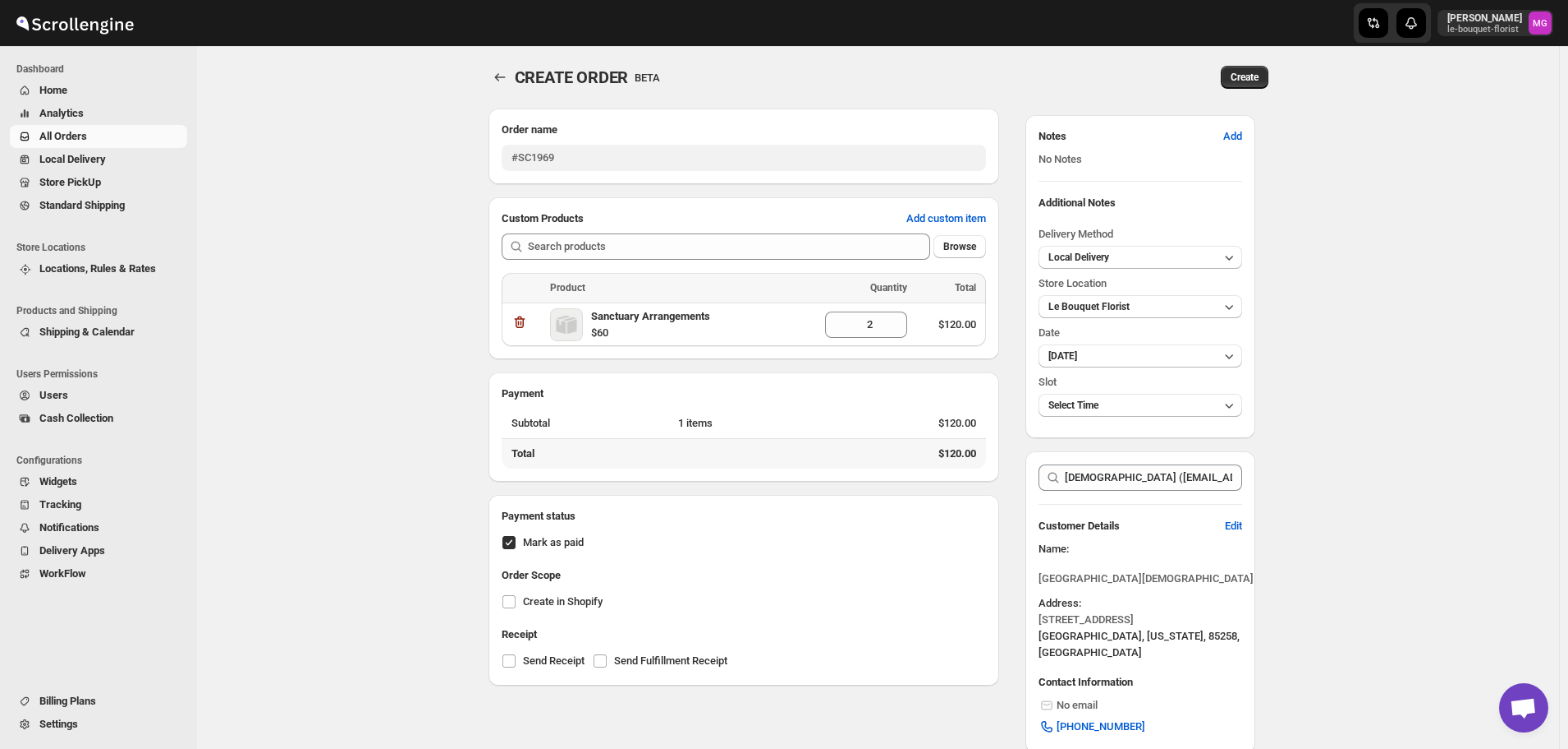
click at [1239, 60] on div "CREATE ORDER. This page is ready CREATE ORDER BETA Create" at bounding box center [878, 77] width 780 height 62
click at [1240, 66] on button "Create" at bounding box center [1244, 77] width 47 height 23
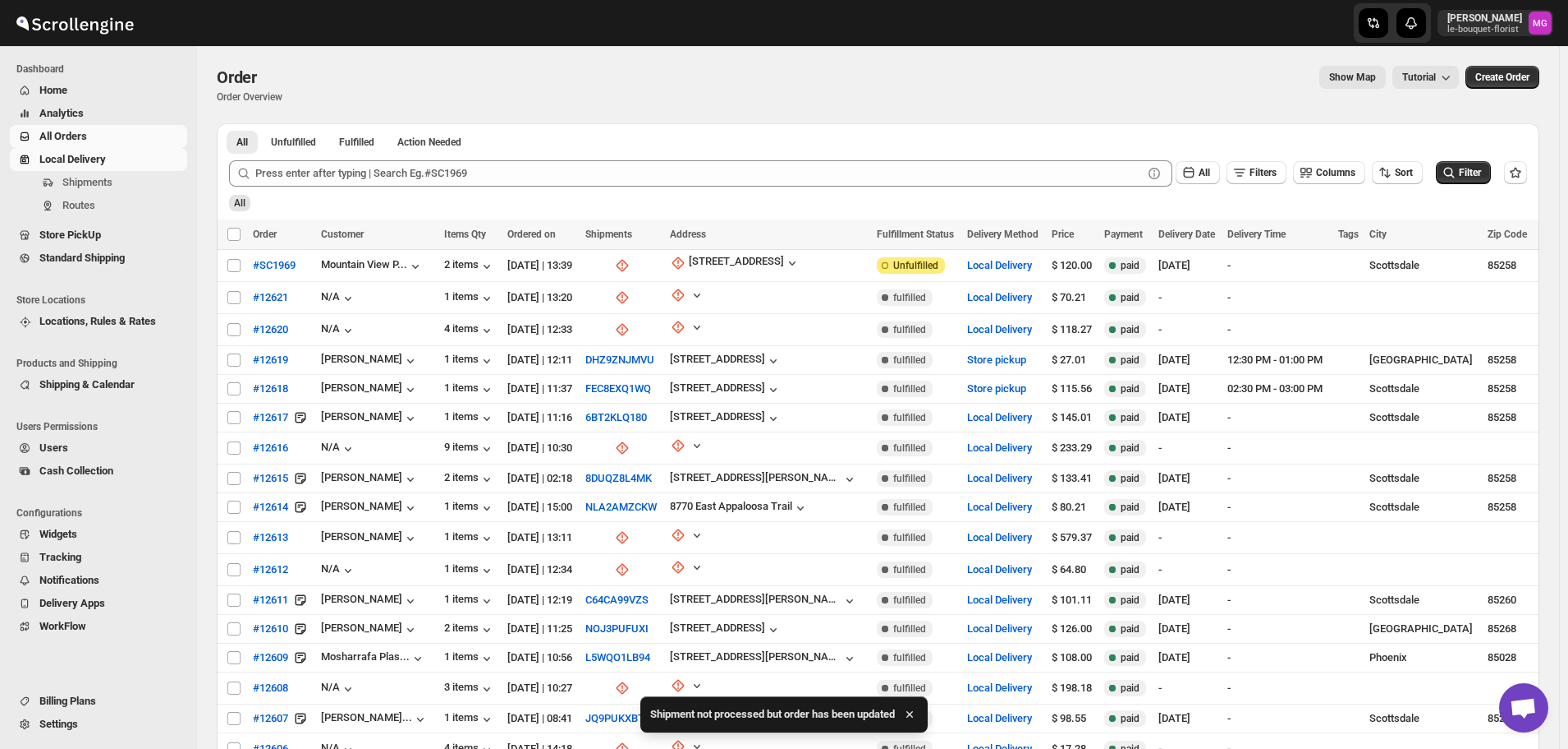
click at [94, 161] on span "Local Delivery" at bounding box center [73, 158] width 67 height 13
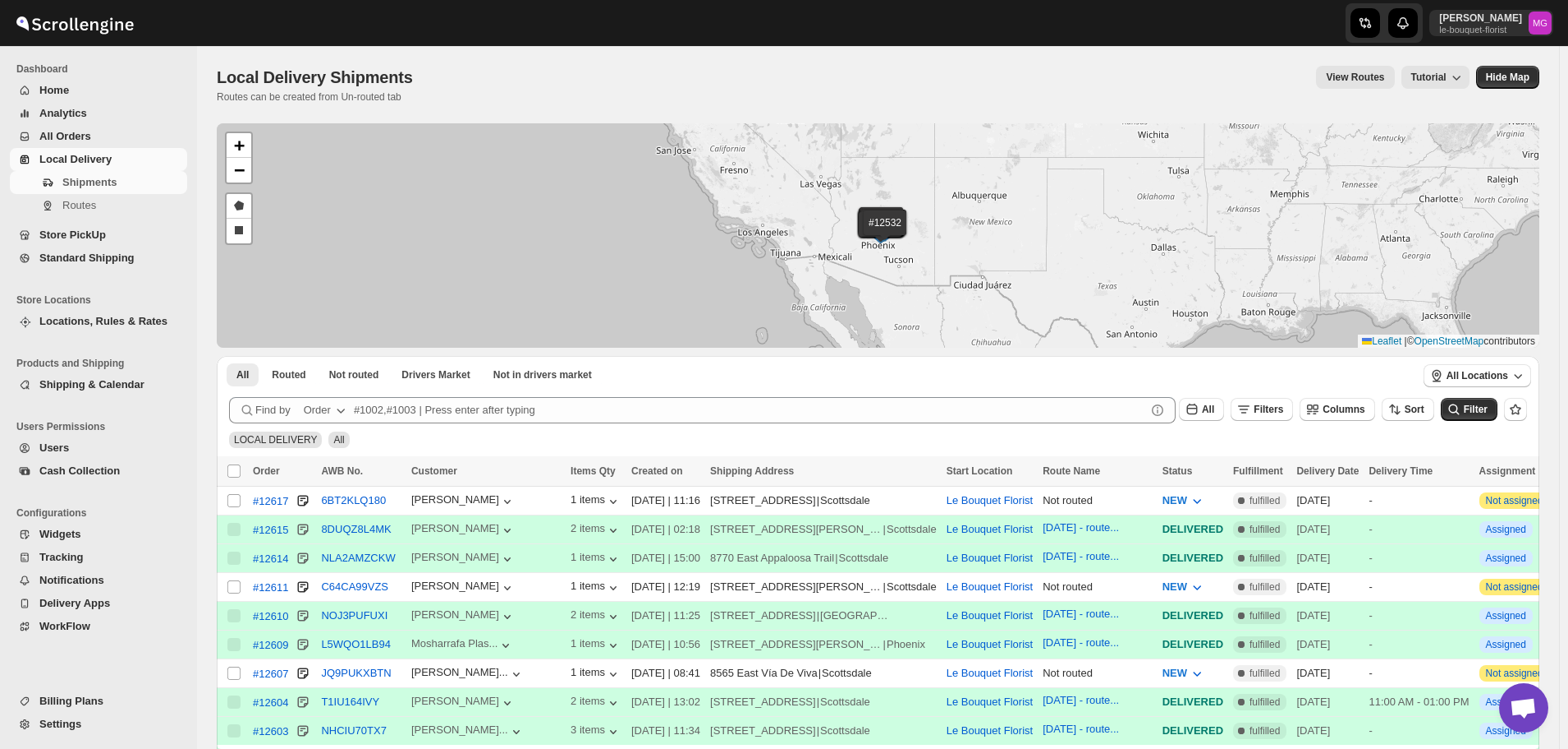
click at [76, 142] on span "All Orders" at bounding box center [65, 136] width 52 height 13
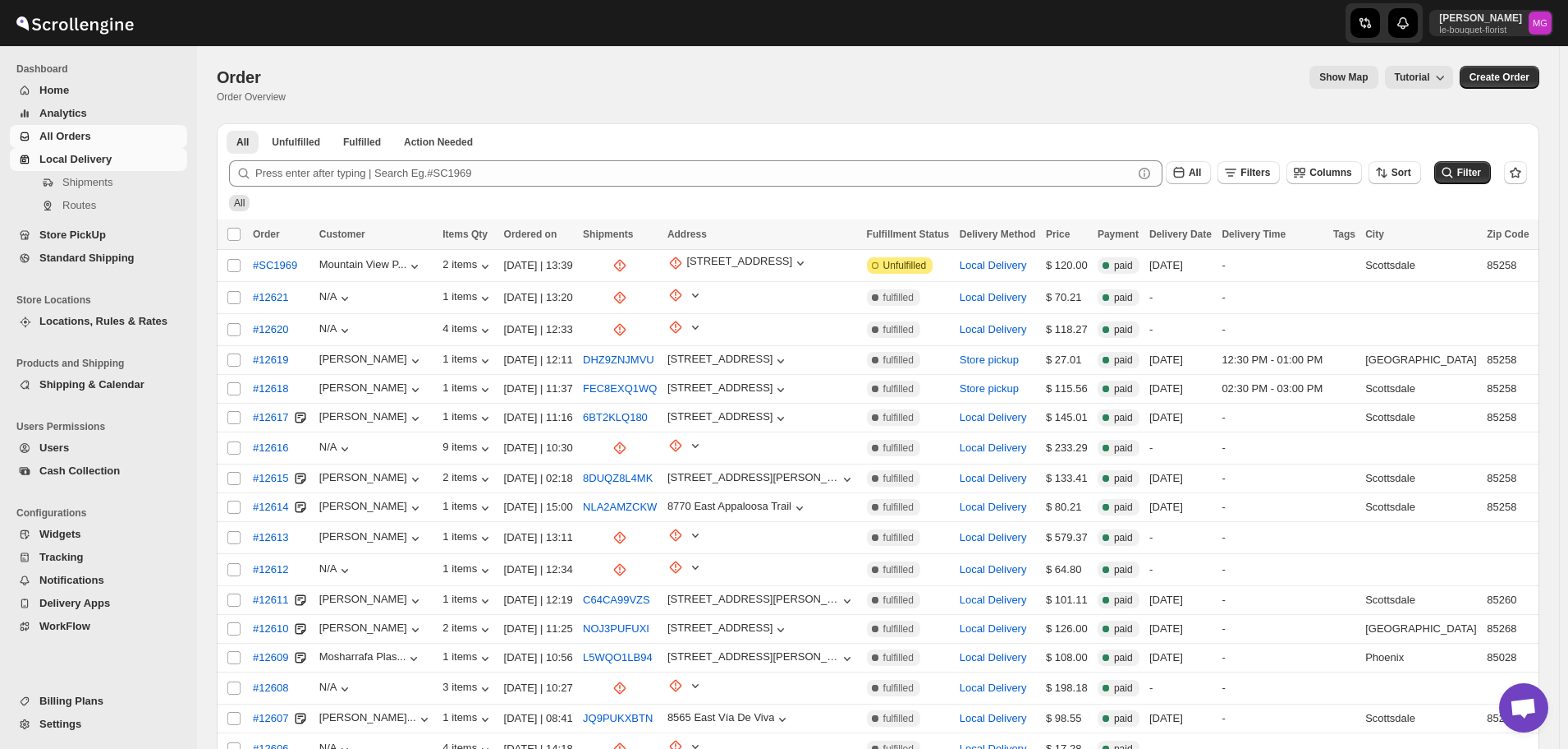
click at [109, 160] on span "Local Delivery" at bounding box center [75, 158] width 72 height 13
